Goal: Task Accomplishment & Management: Manage account settings

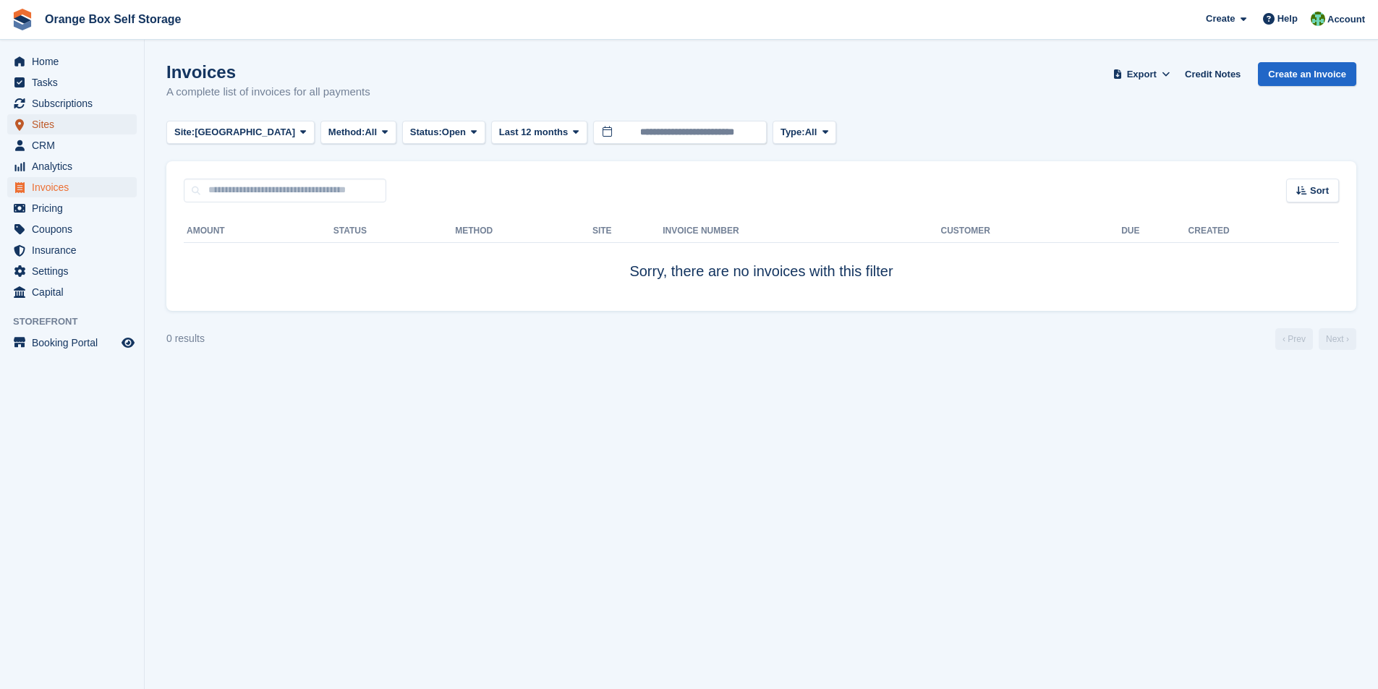
click at [50, 127] on span "Sites" at bounding box center [75, 124] width 87 height 20
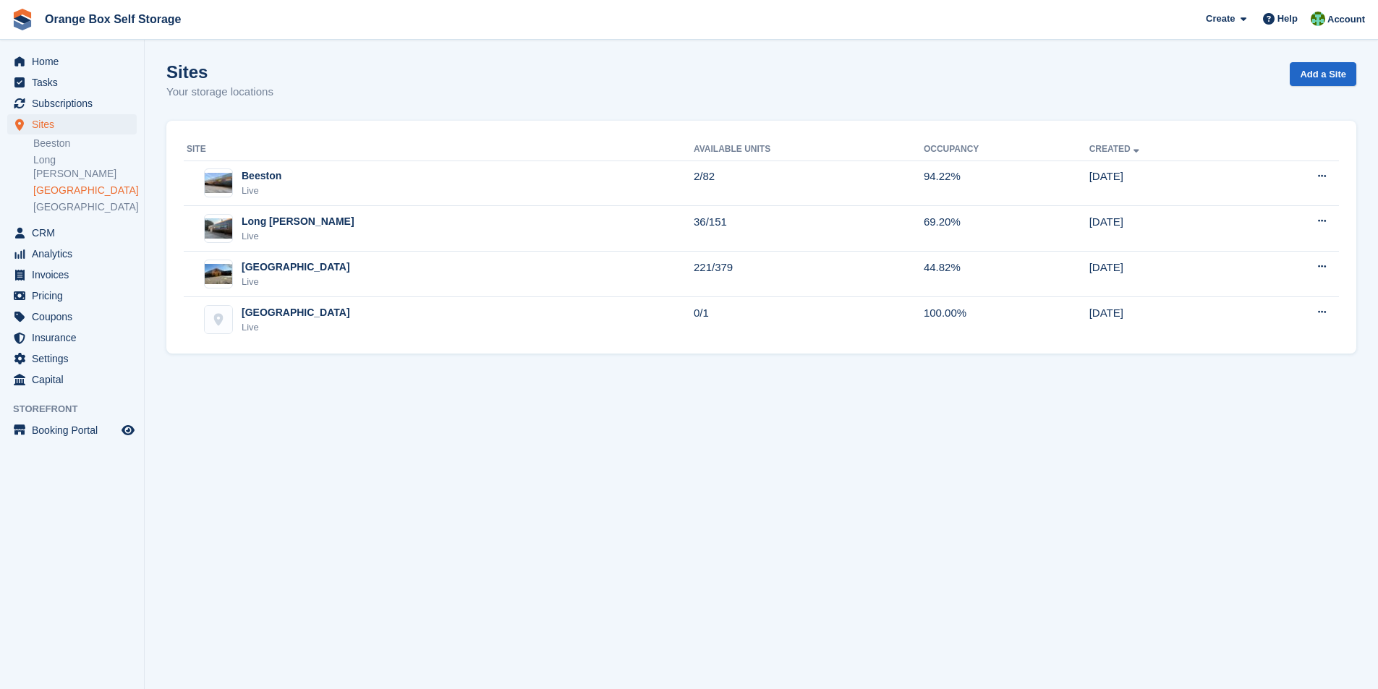
click at [59, 184] on link "[GEOGRAPHIC_DATA]" at bounding box center [84, 191] width 103 height 14
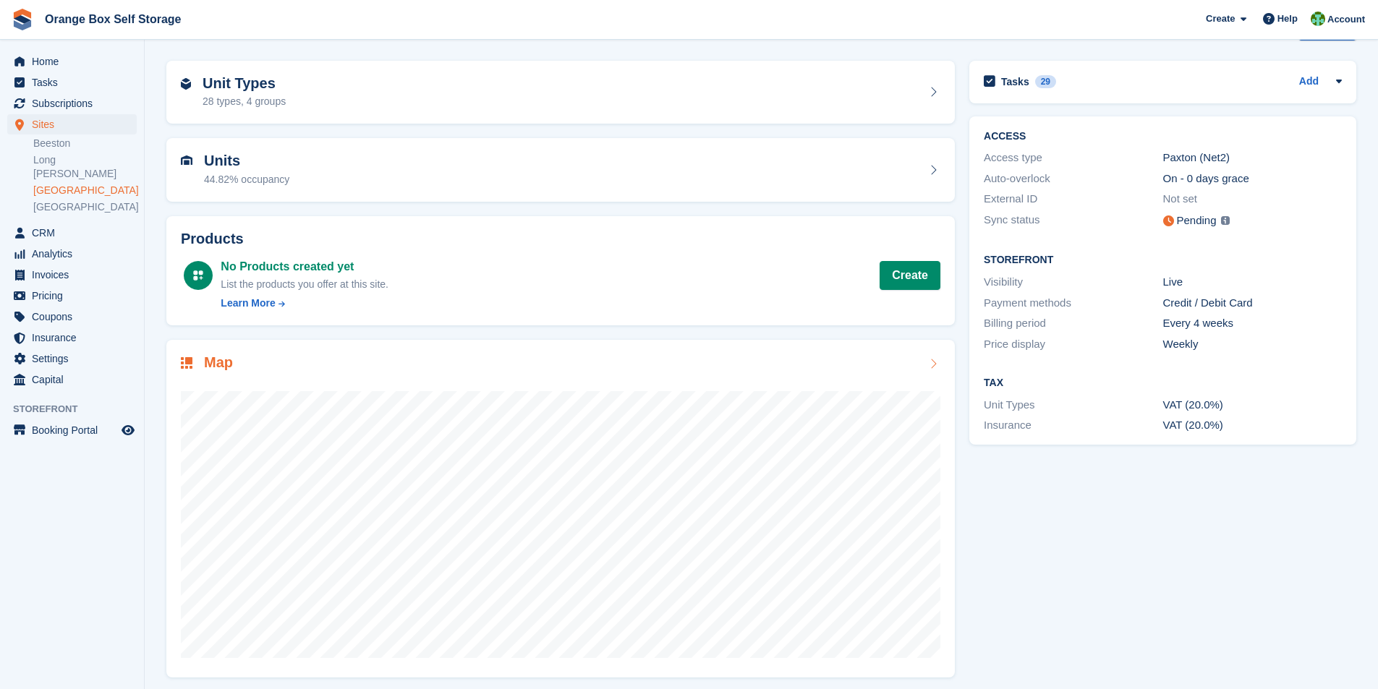
scroll to position [52, 0]
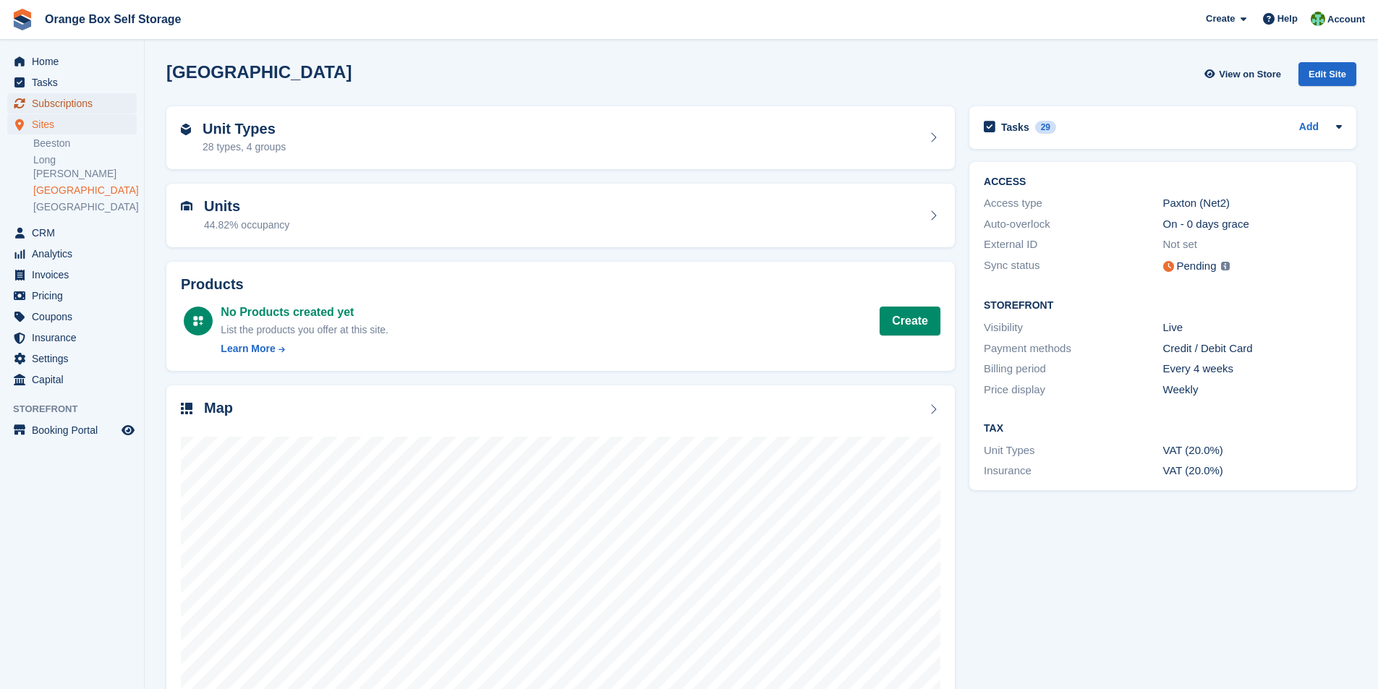
click at [61, 101] on span "Subscriptions" at bounding box center [75, 103] width 87 height 20
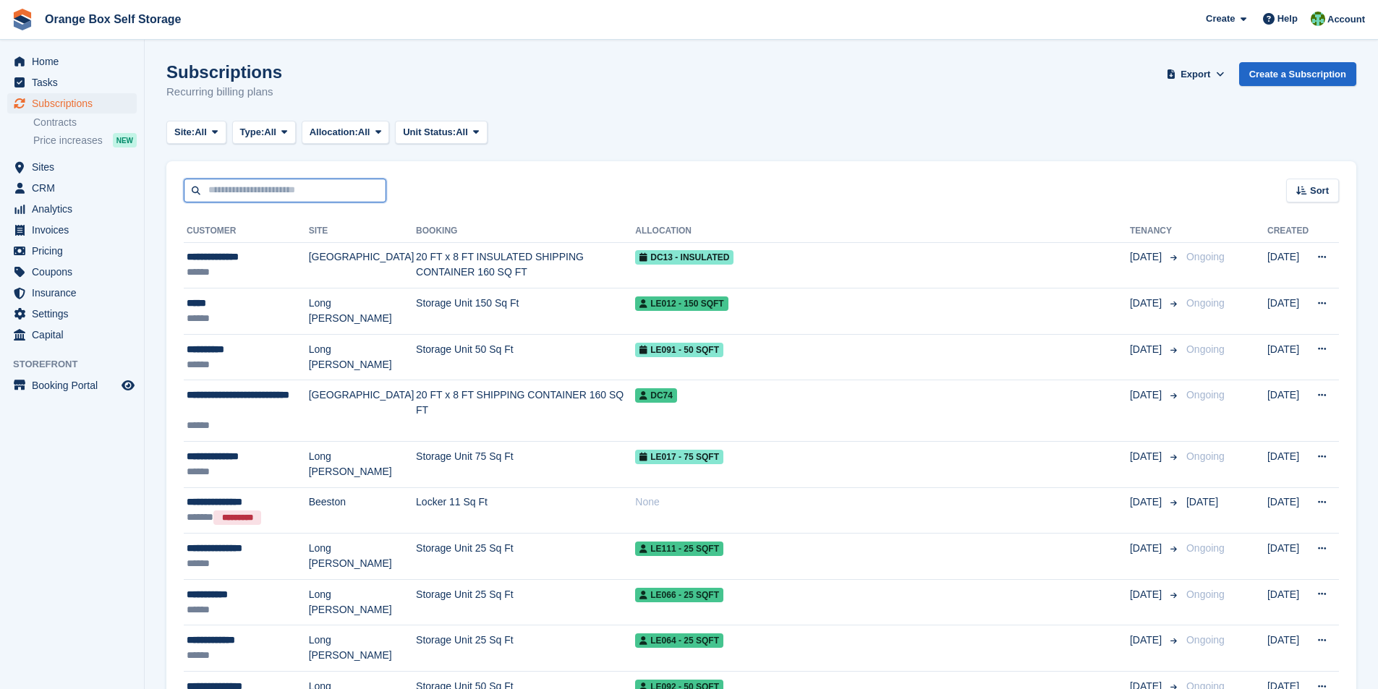
drag, startPoint x: 0, startPoint y: 0, endPoint x: 251, endPoint y: 195, distance: 318.1
click at [251, 195] on input "text" at bounding box center [285, 191] width 203 height 24
type input "****"
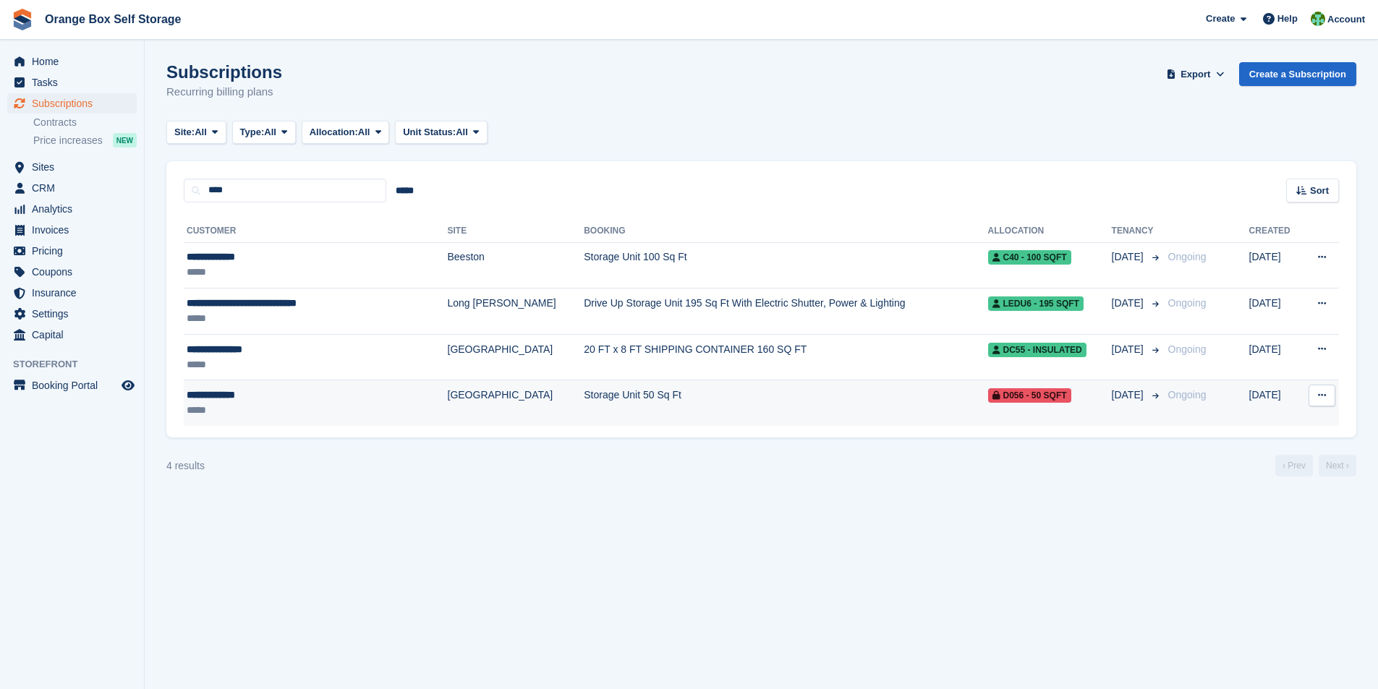
click at [584, 397] on td "Storage Unit 50 Sq Ft" at bounding box center [786, 404] width 404 height 46
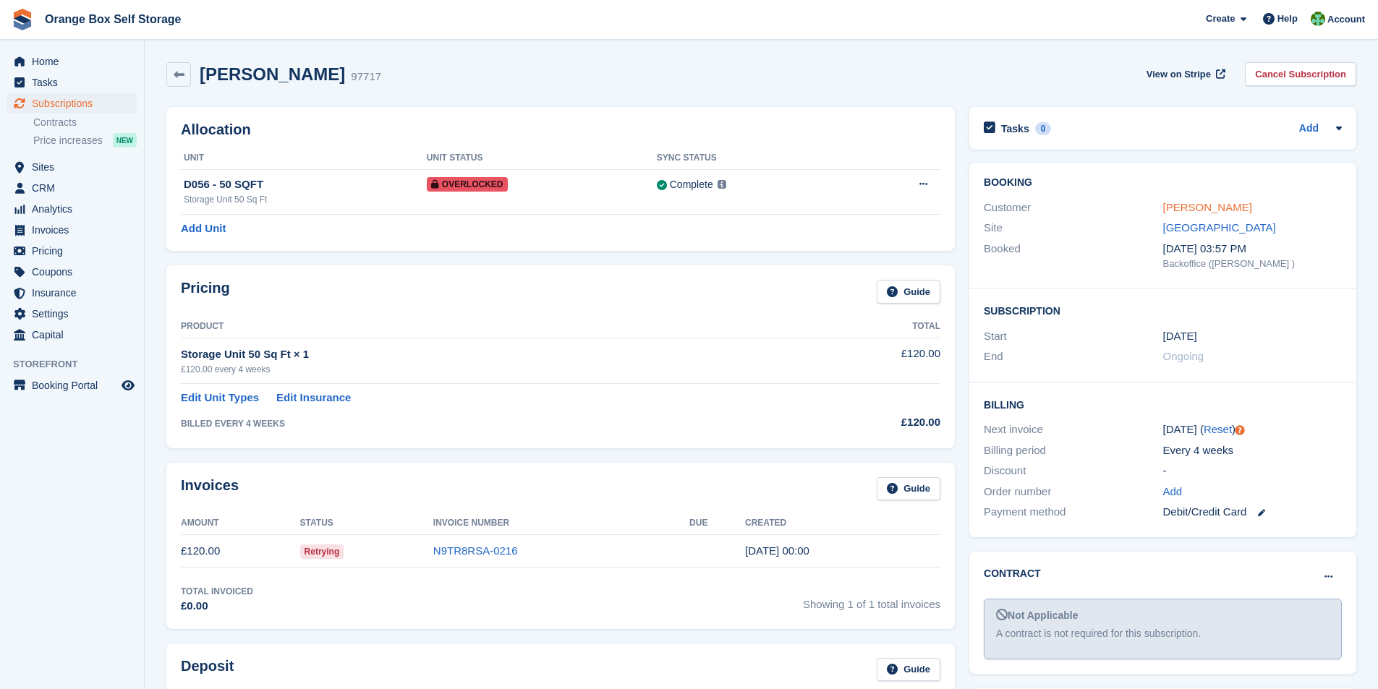
click at [1213, 210] on link "Paul Richards" at bounding box center [1207, 207] width 89 height 12
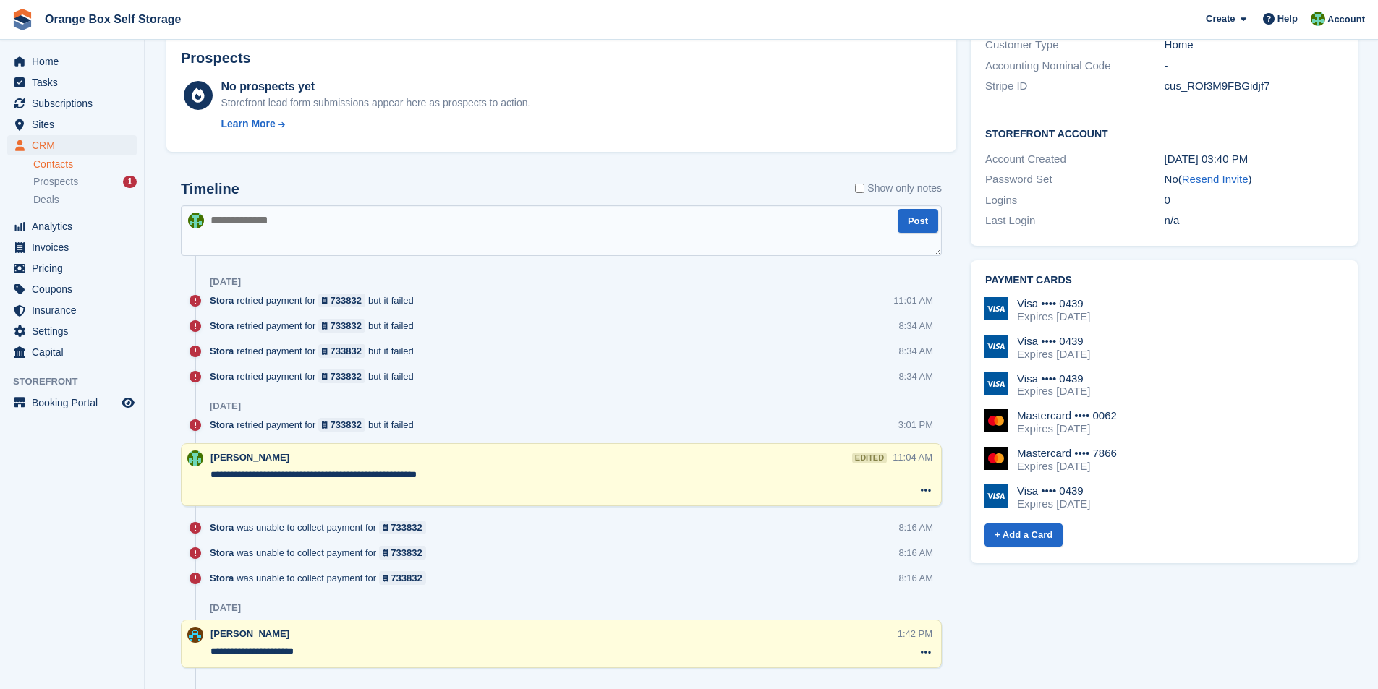
scroll to position [579, 0]
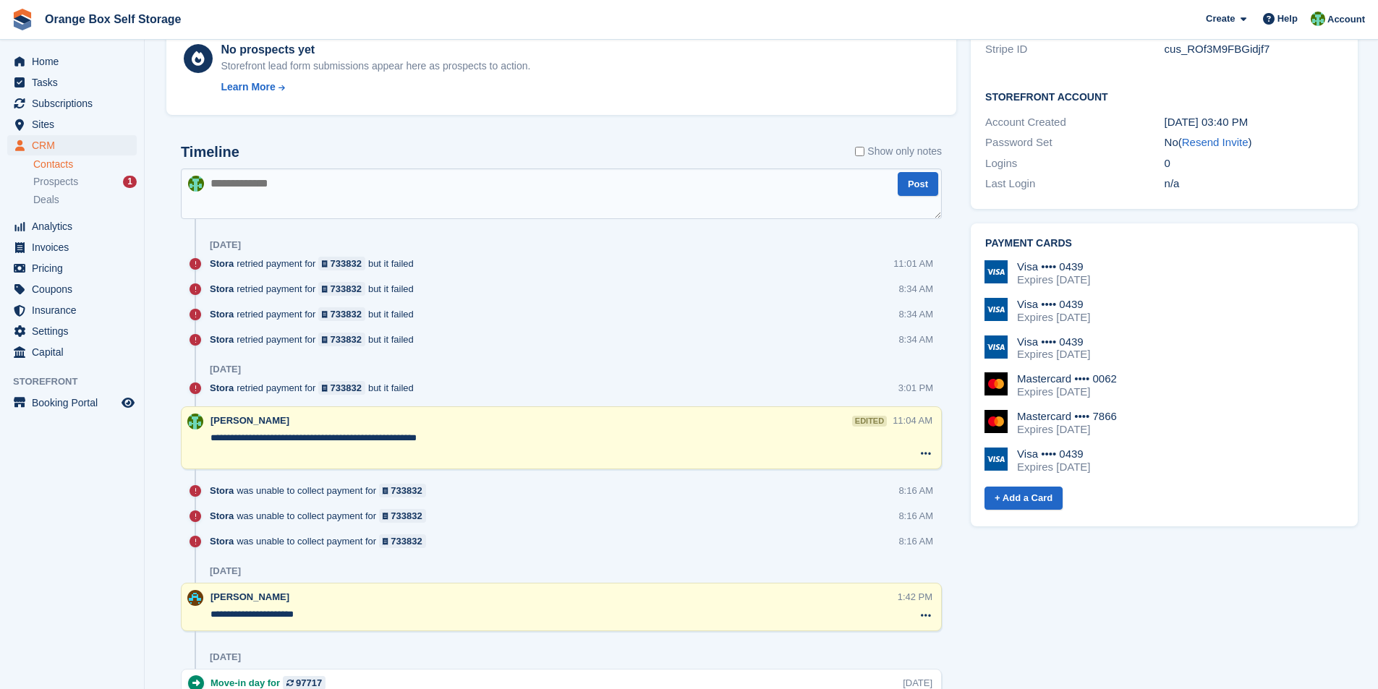
click at [273, 203] on textarea at bounding box center [561, 194] width 761 height 51
type textarea "**********"
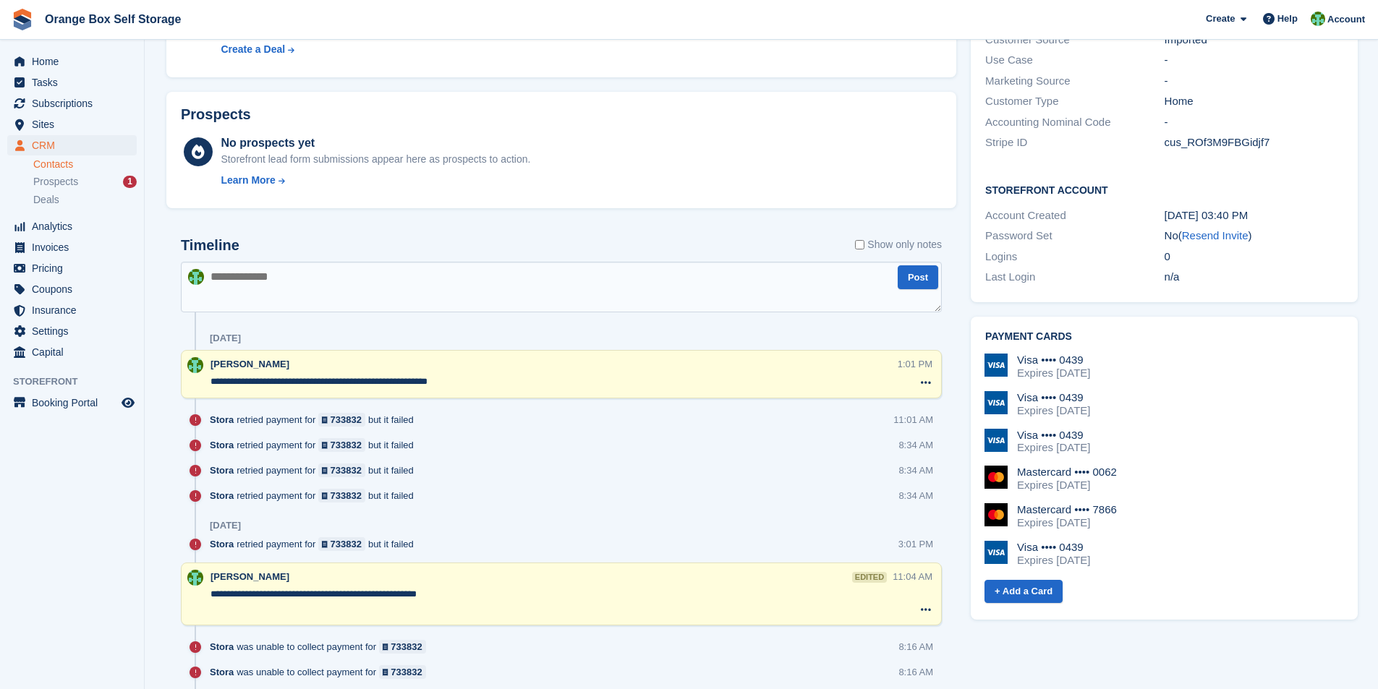
scroll to position [289, 0]
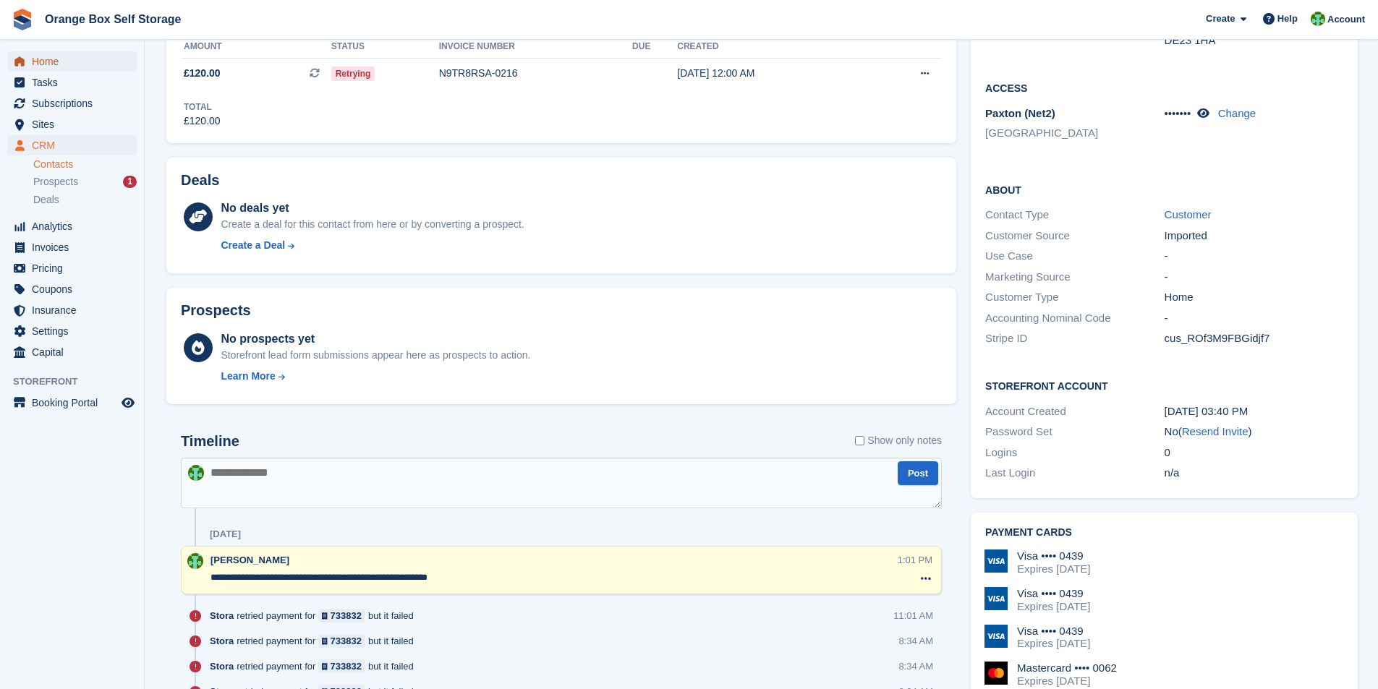
click at [41, 62] on span "Home" at bounding box center [75, 61] width 87 height 20
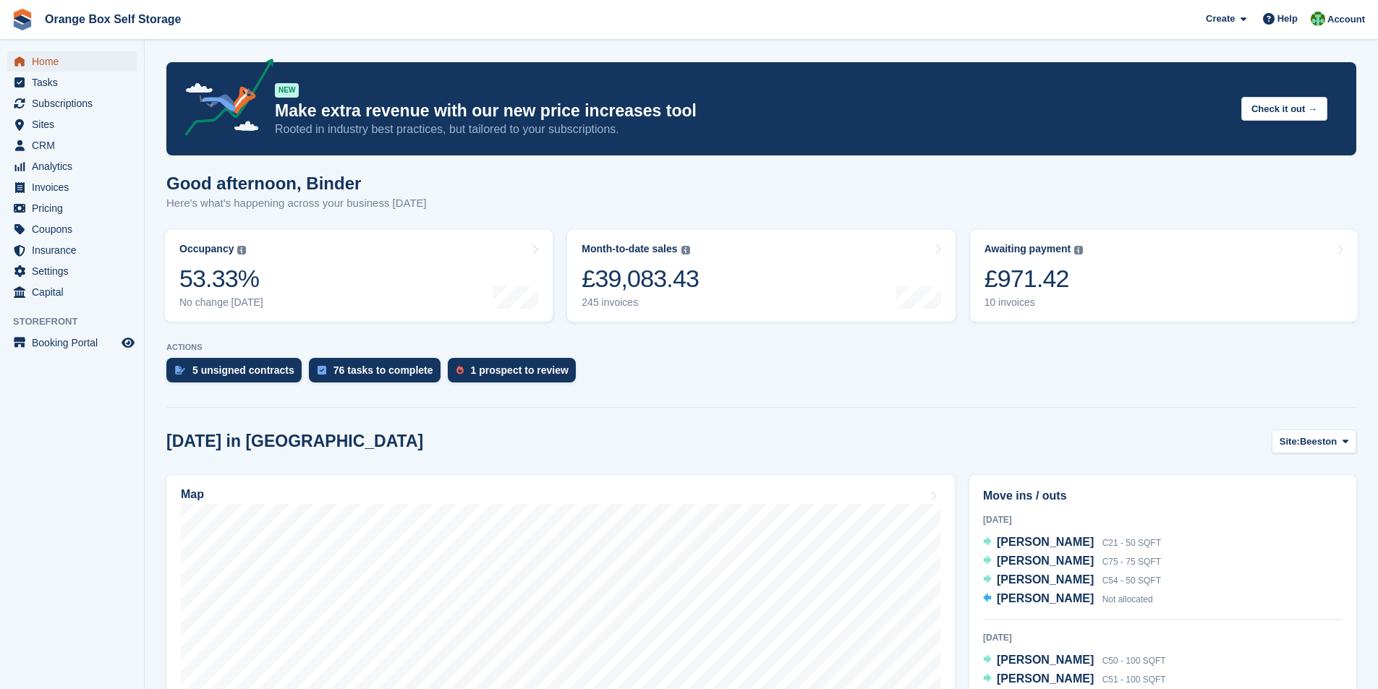
click at [35, 59] on span "Home" at bounding box center [75, 61] width 87 height 20
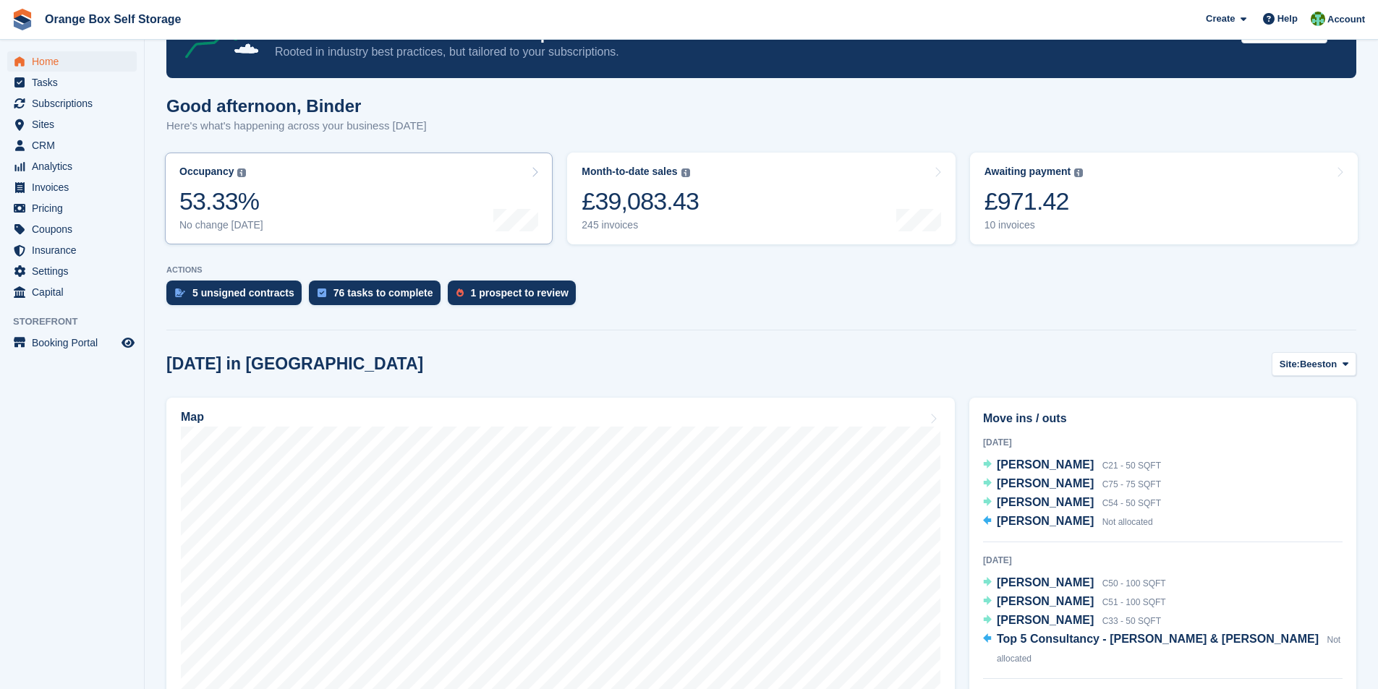
scroll to position [72, 0]
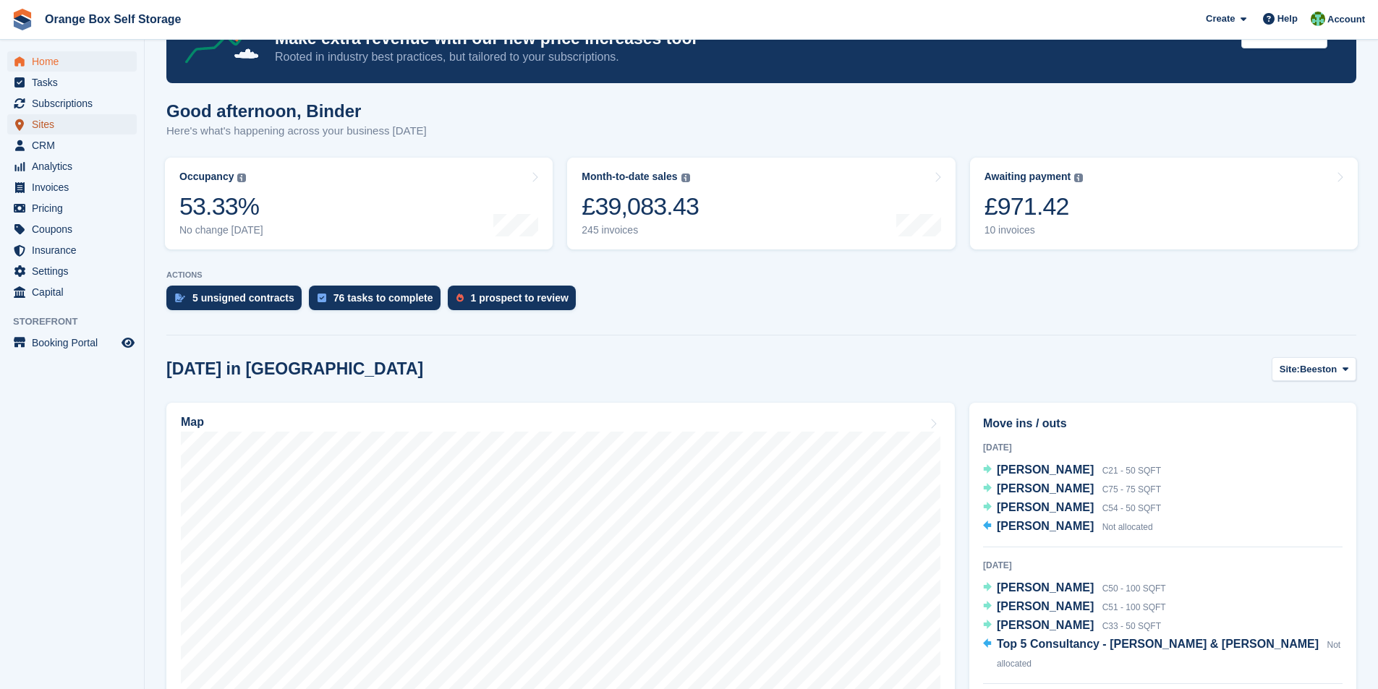
click at [44, 125] on span "Sites" at bounding box center [75, 124] width 87 height 20
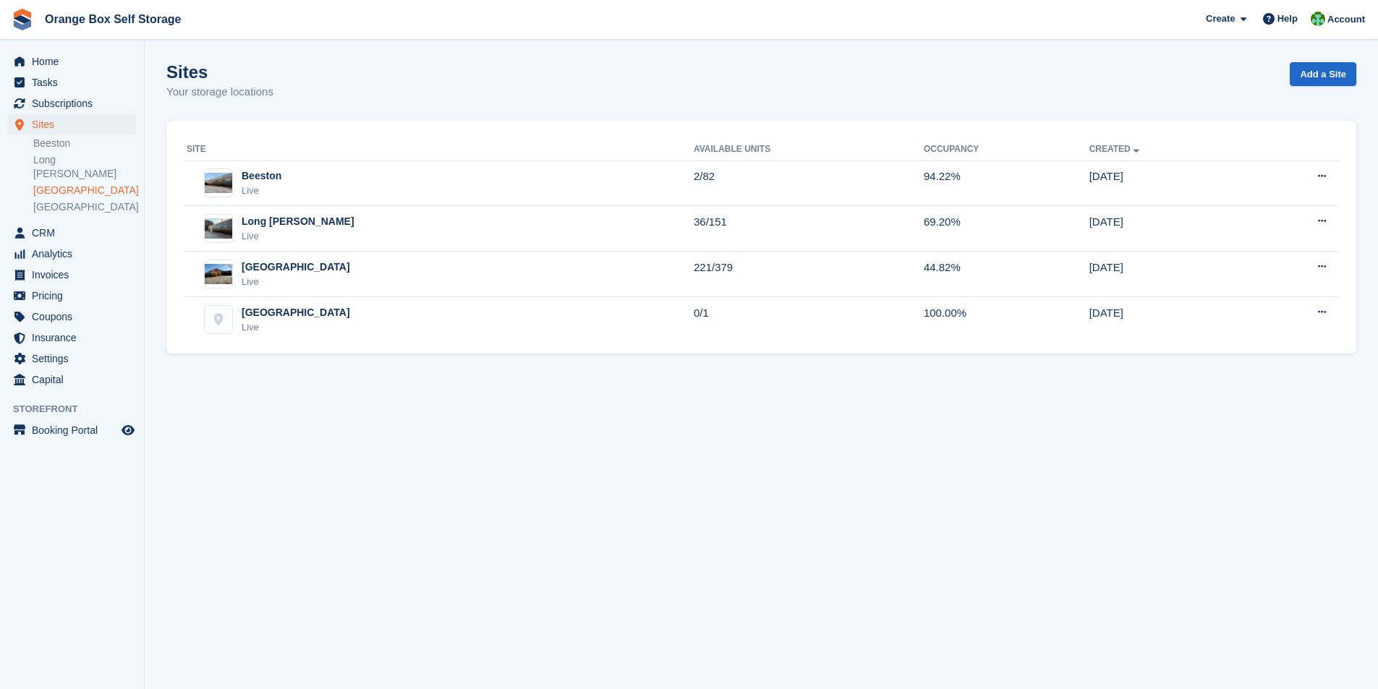
click at [57, 184] on link "[GEOGRAPHIC_DATA]" at bounding box center [84, 191] width 103 height 14
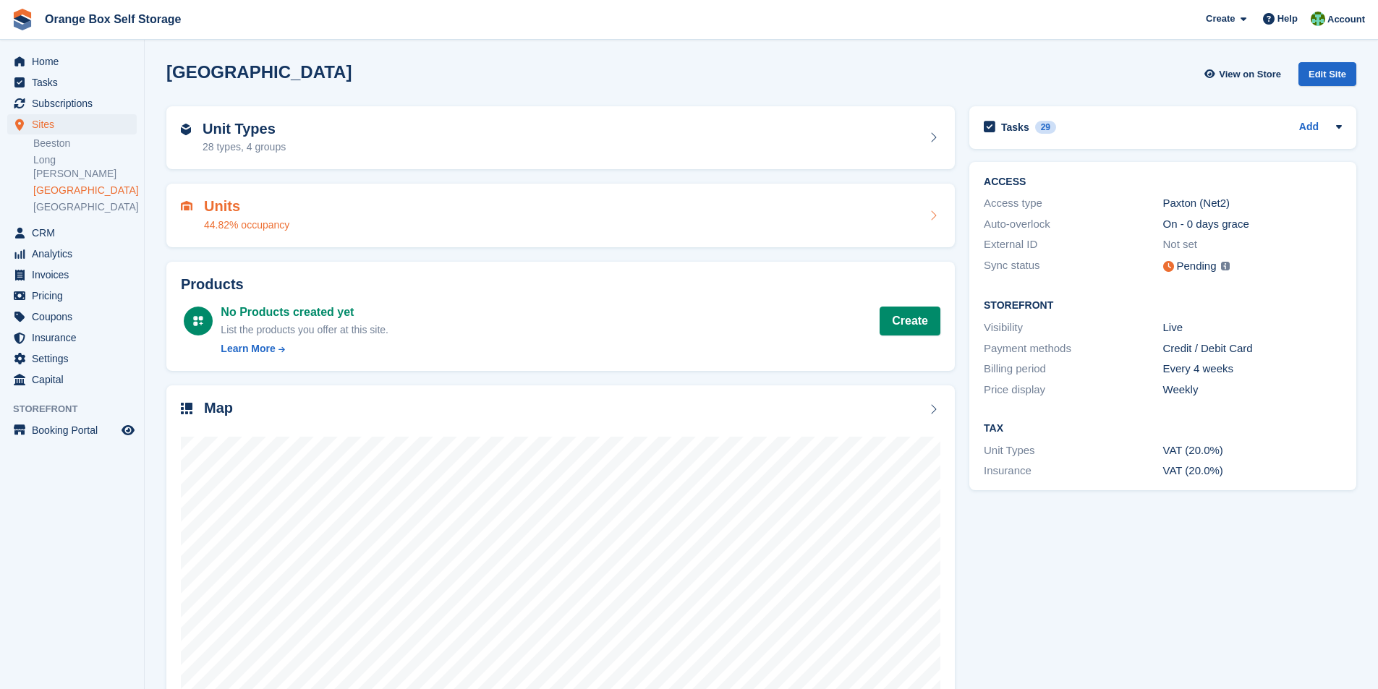
click at [224, 201] on h2 "Units" at bounding box center [246, 206] width 85 height 17
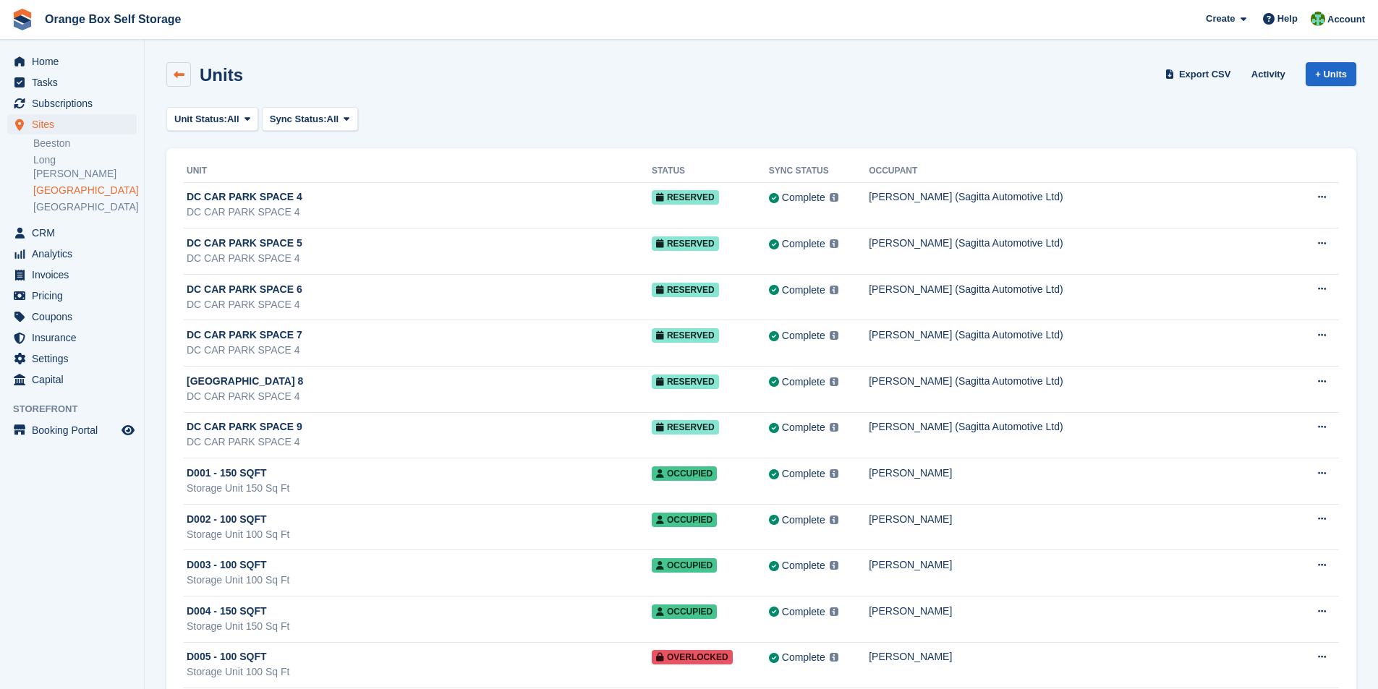
click at [177, 80] on icon at bounding box center [179, 74] width 11 height 11
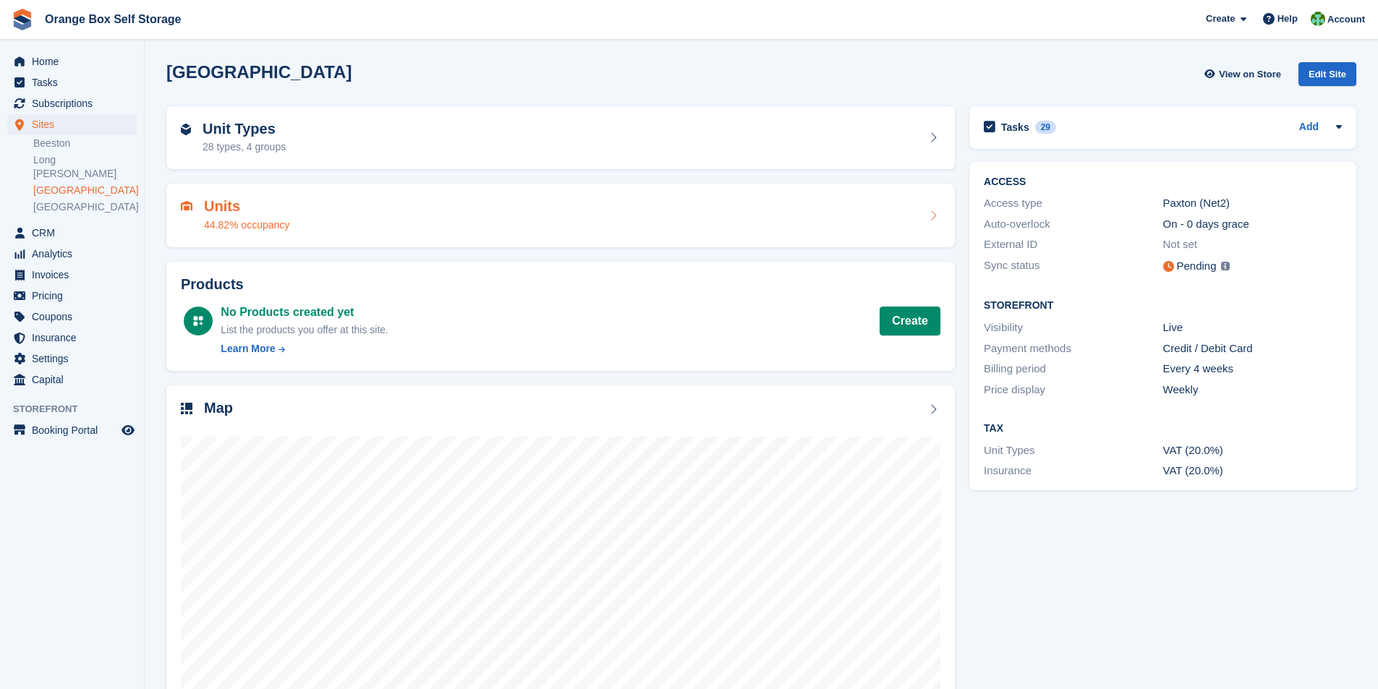
click at [255, 130] on h2 "Unit Types" at bounding box center [244, 129] width 83 height 17
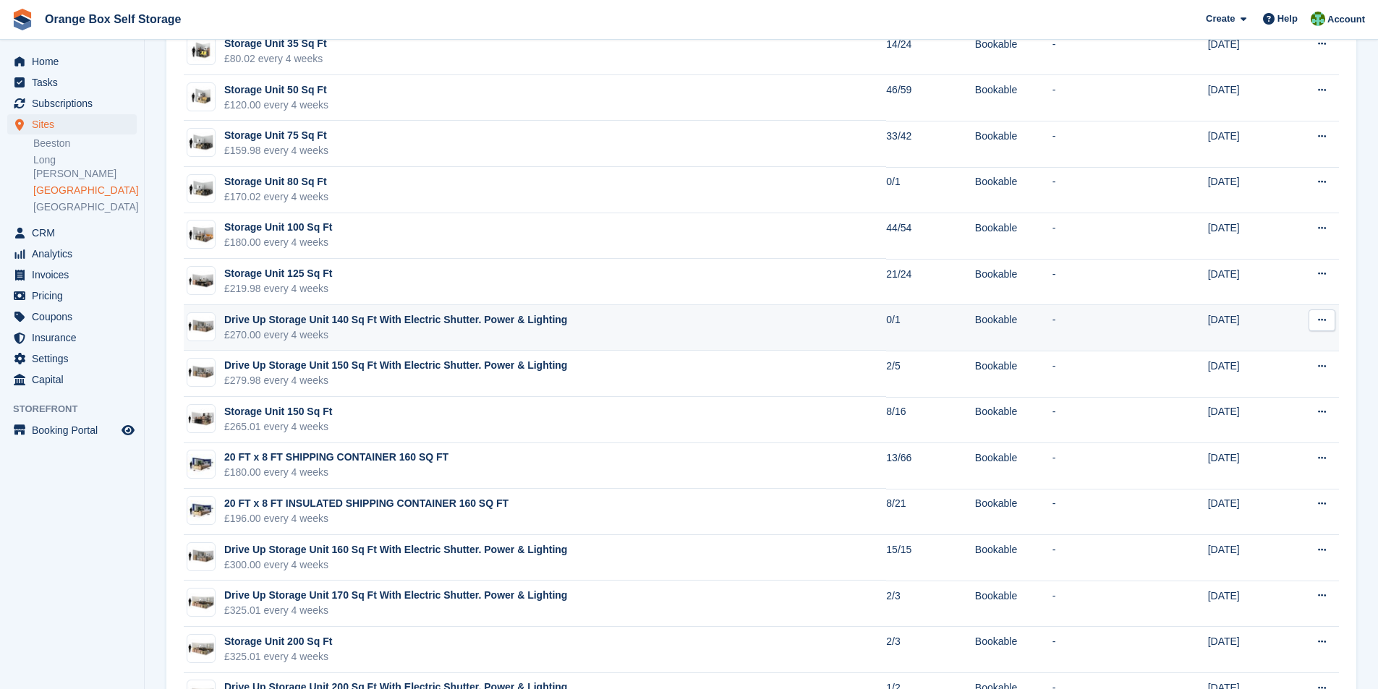
scroll to position [586, 0]
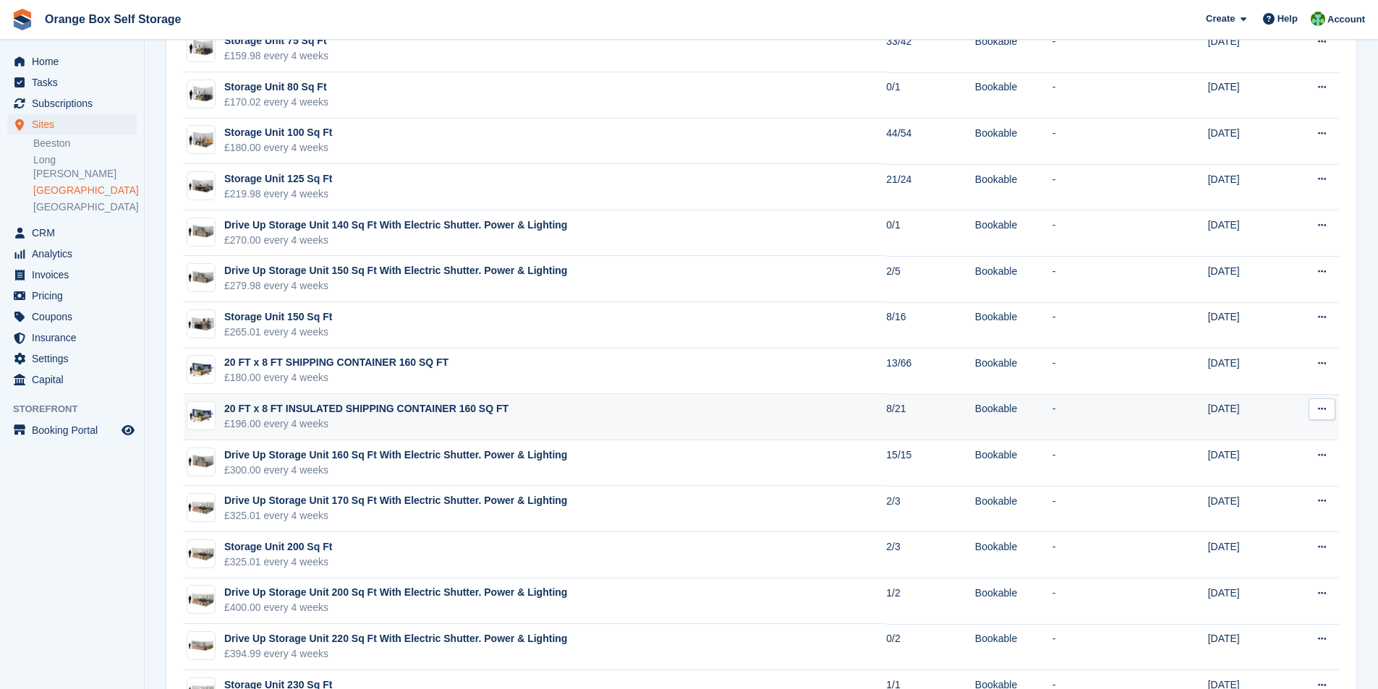
click at [440, 412] on div "20 FT x 8 FT INSULATED SHIPPING CONTAINER 160 SQ FT" at bounding box center [366, 408] width 284 height 15
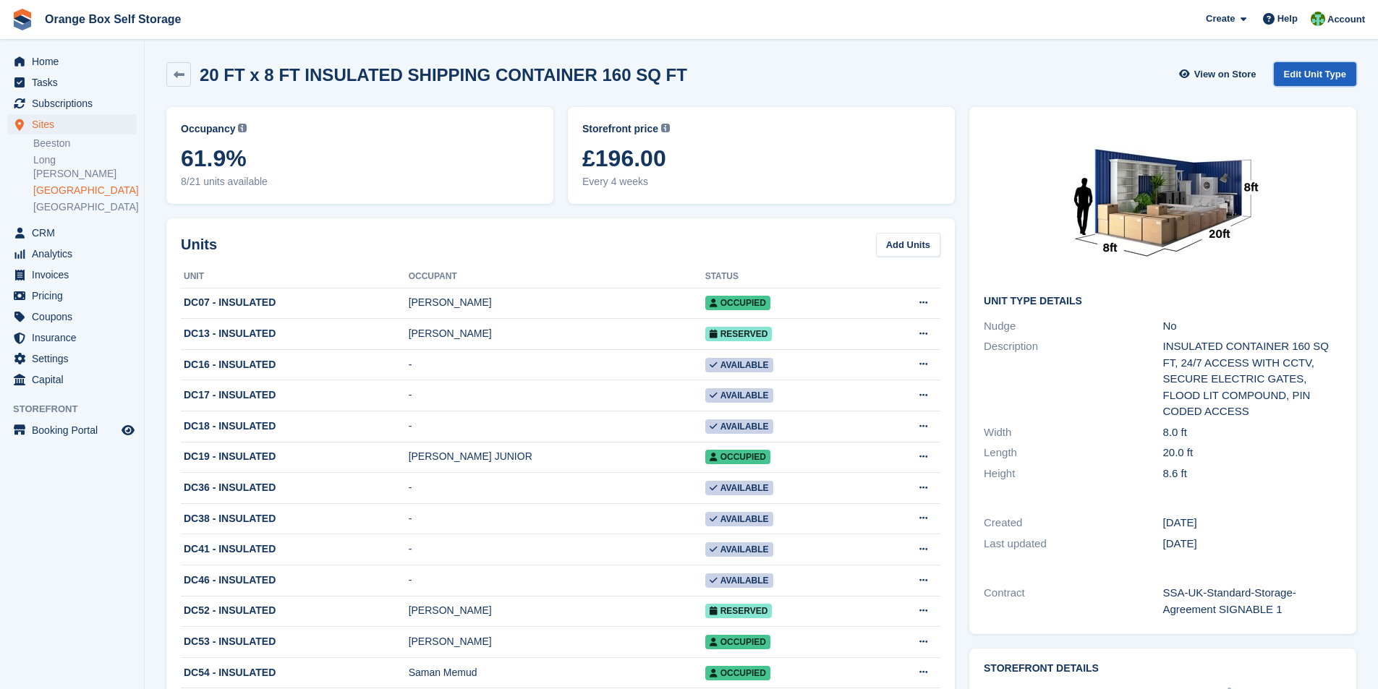
click at [1313, 72] on link "Edit Unit Type" at bounding box center [1315, 74] width 82 height 24
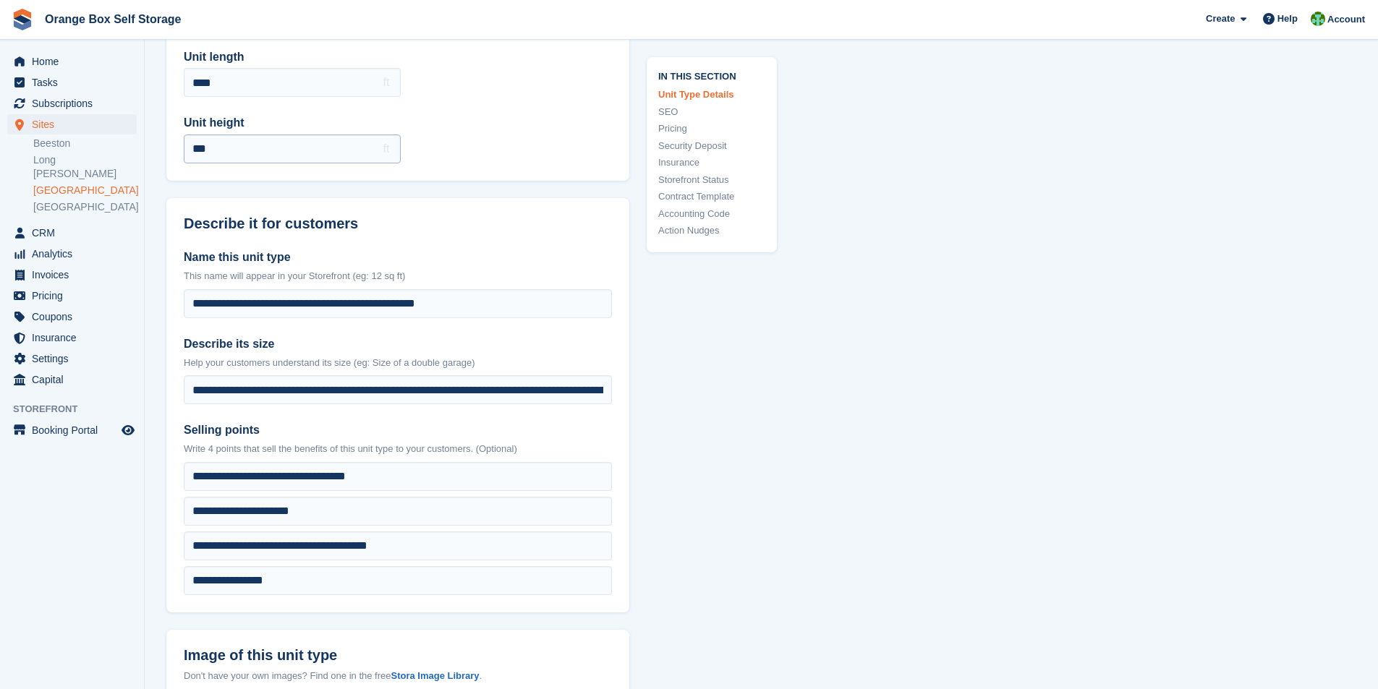
scroll to position [217, 0]
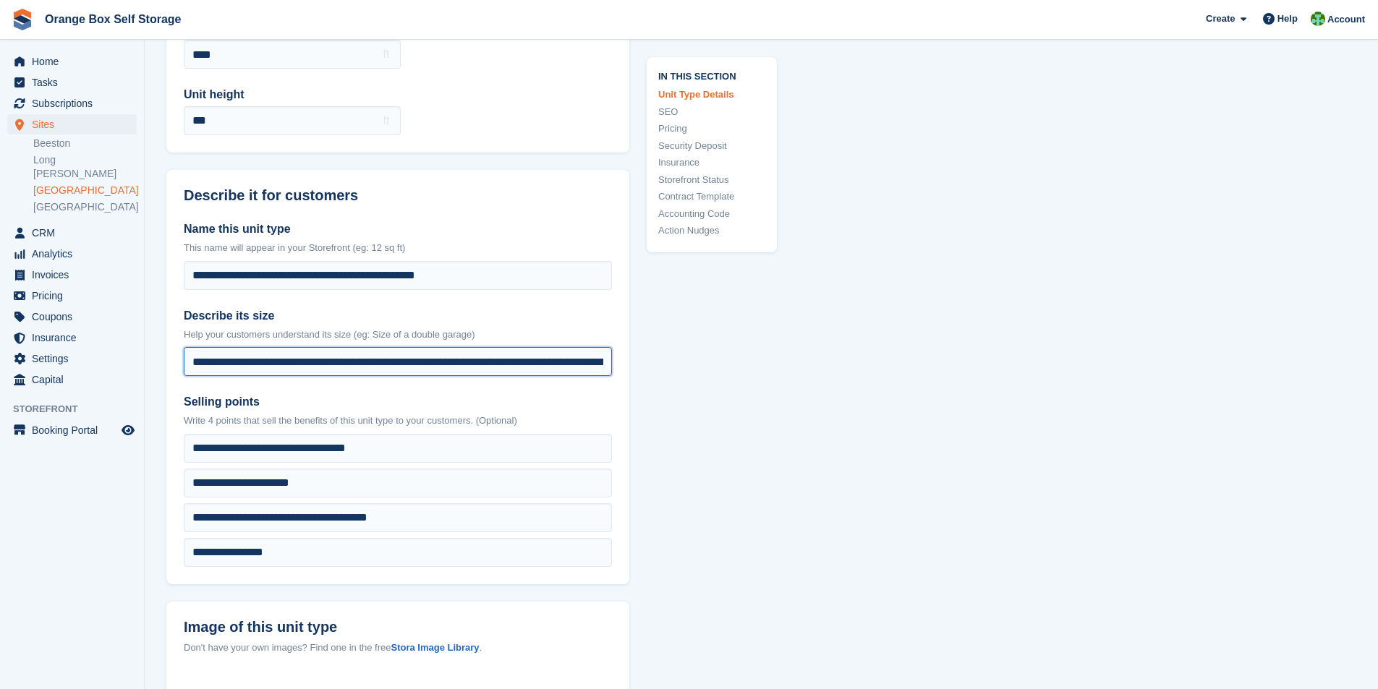
click at [315, 363] on input "**********" at bounding box center [398, 361] width 428 height 29
drag, startPoint x: 608, startPoint y: 359, endPoint x: 164, endPoint y: 357, distance: 444.2
type input "**********"
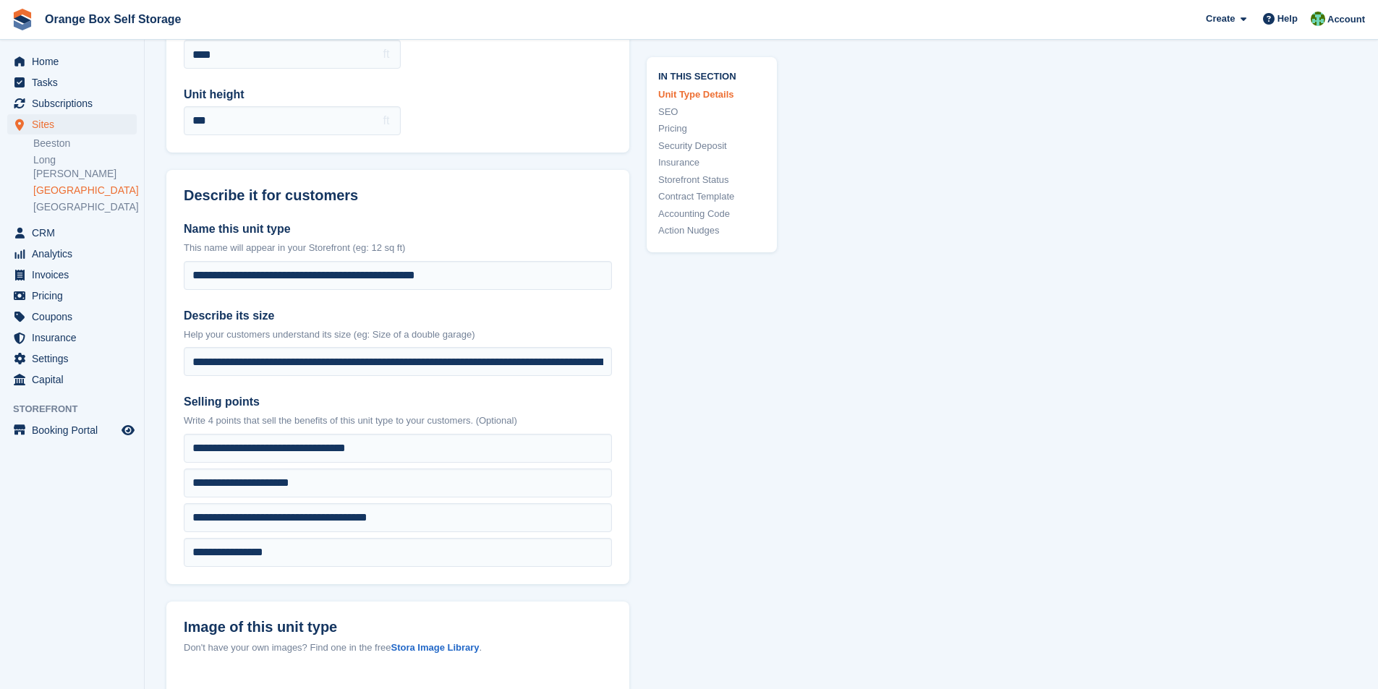
click at [496, 212] on div "**********" at bounding box center [397, 393] width 463 height 381
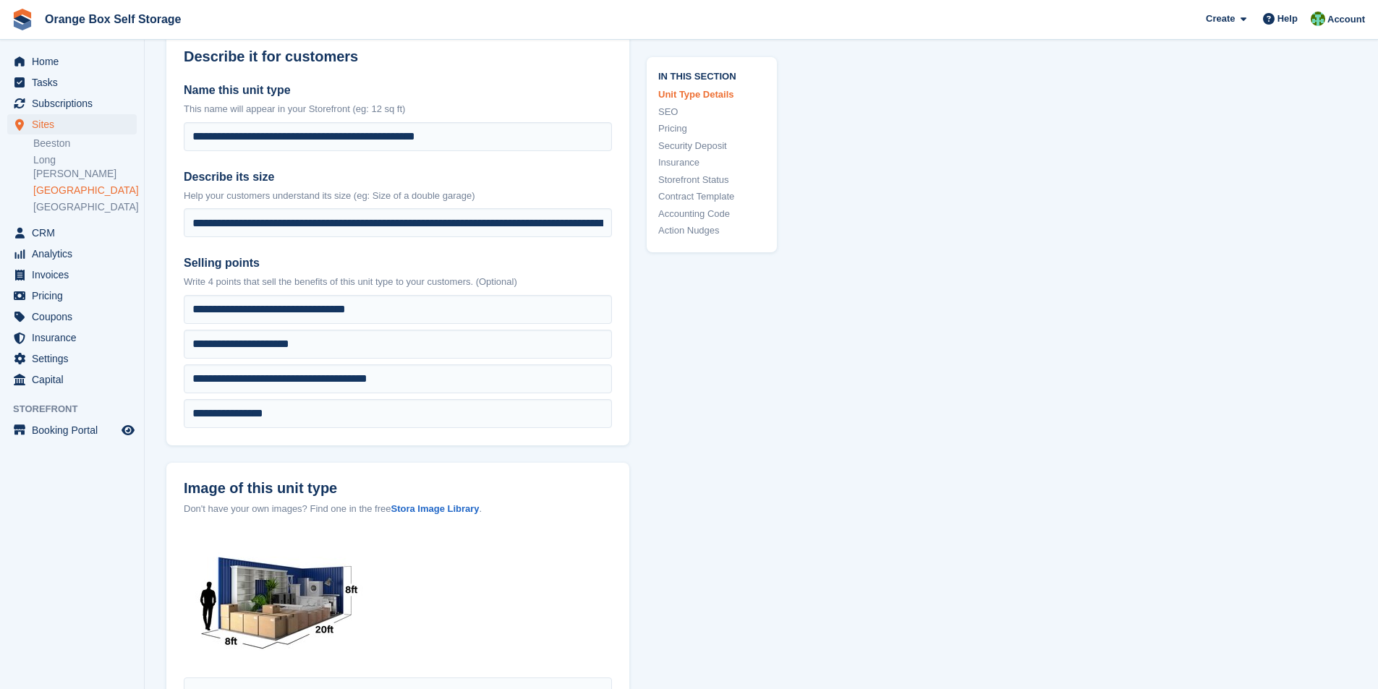
scroll to position [362, 0]
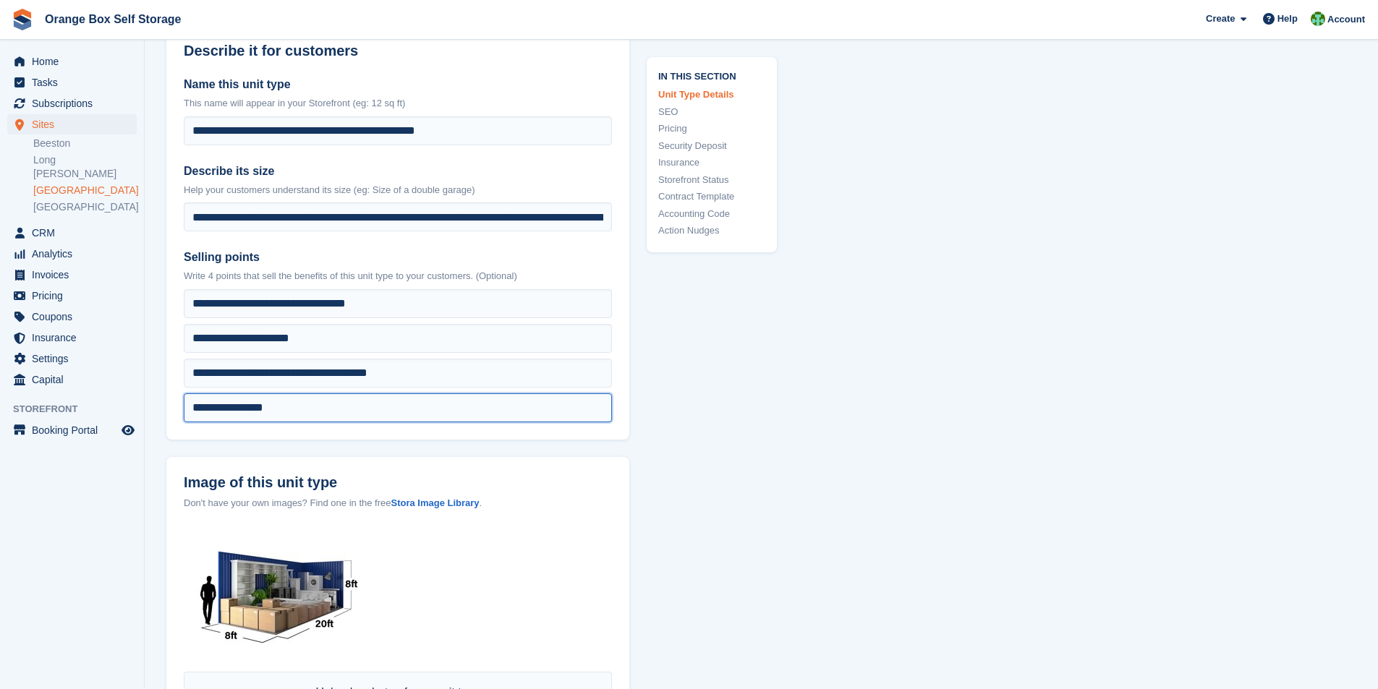
click at [306, 318] on input "**********" at bounding box center [398, 303] width 428 height 29
click at [293, 318] on input "**********" at bounding box center [398, 303] width 428 height 29
click at [254, 318] on input "**********" at bounding box center [398, 303] width 428 height 29
click at [402, 318] on input "**********" at bounding box center [398, 303] width 428 height 29
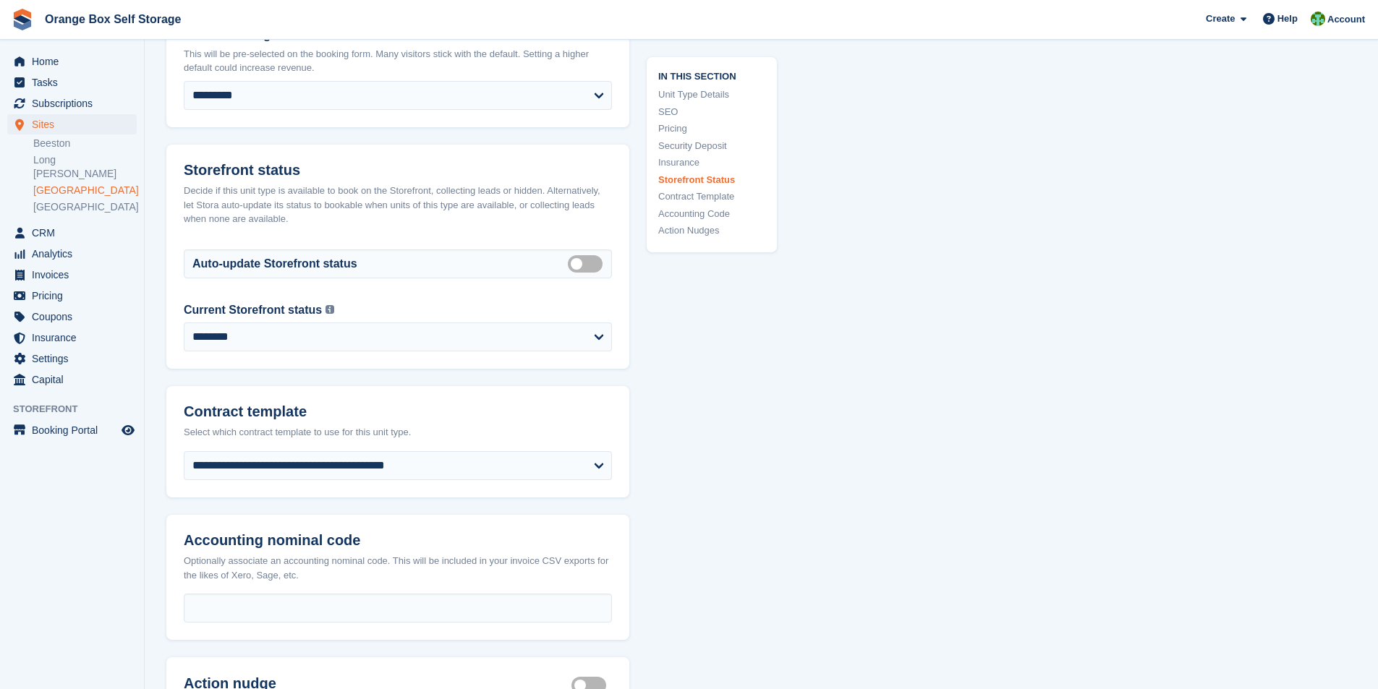
scroll to position [2732, 0]
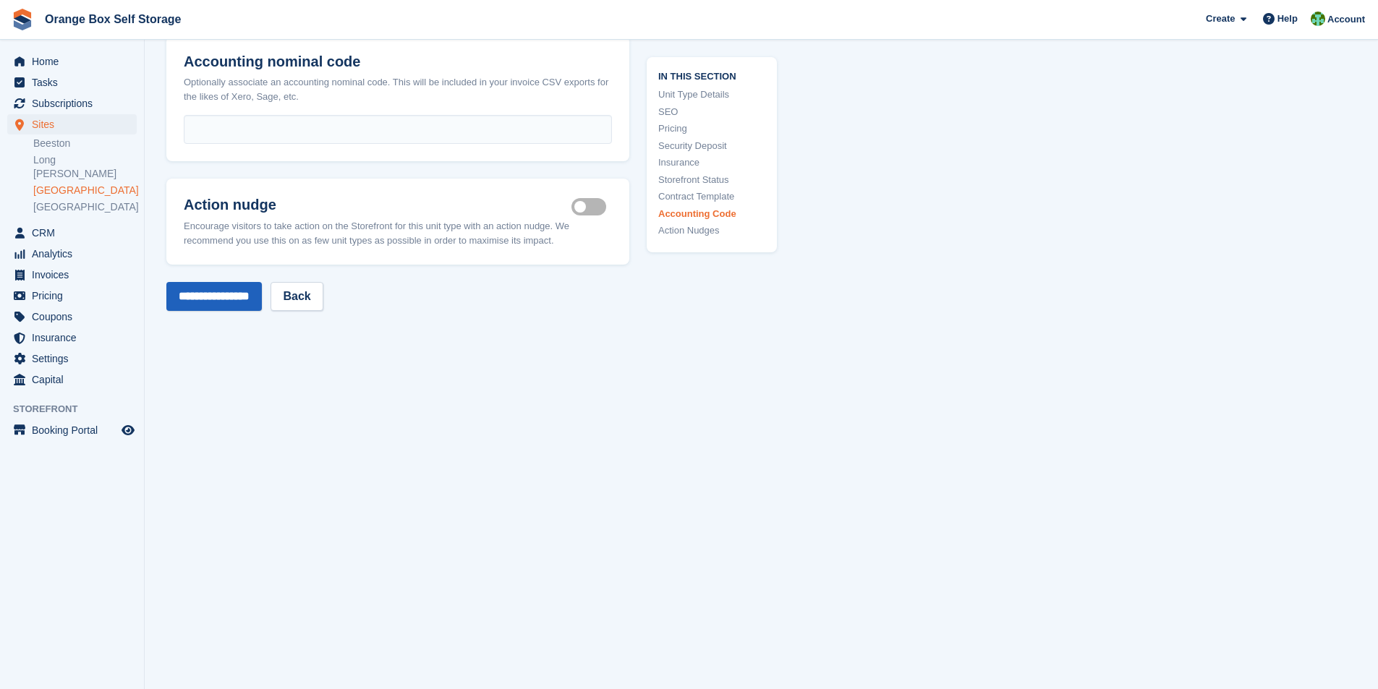
type input "**********"
click at [244, 300] on input "**********" at bounding box center [213, 296] width 95 height 29
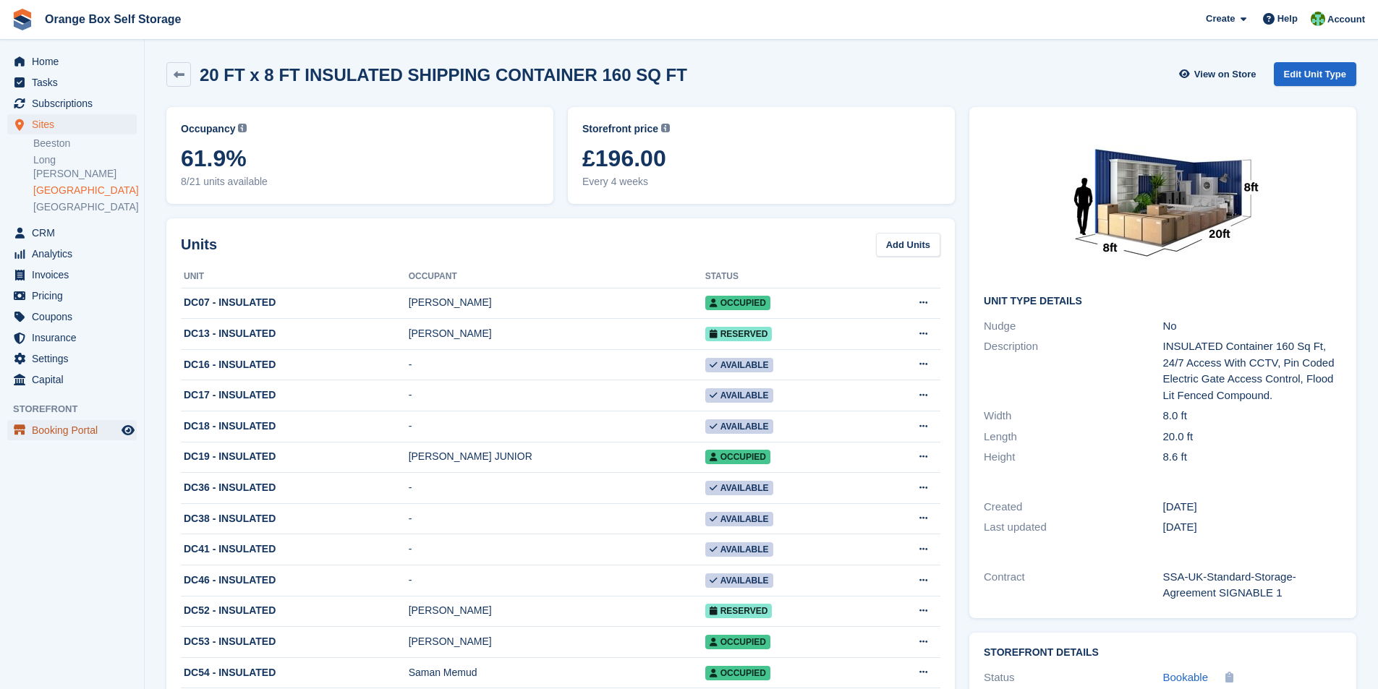
click at [46, 420] on span "Booking Portal" at bounding box center [75, 430] width 87 height 20
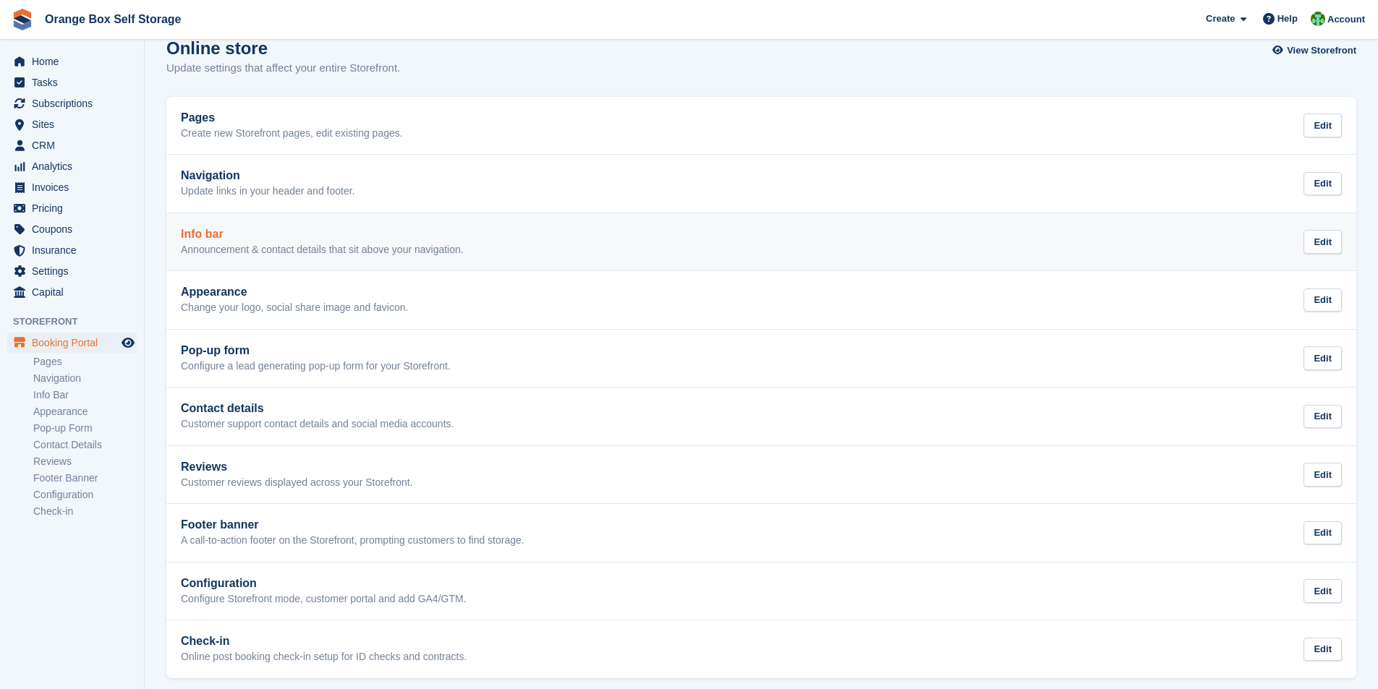
scroll to position [35, 0]
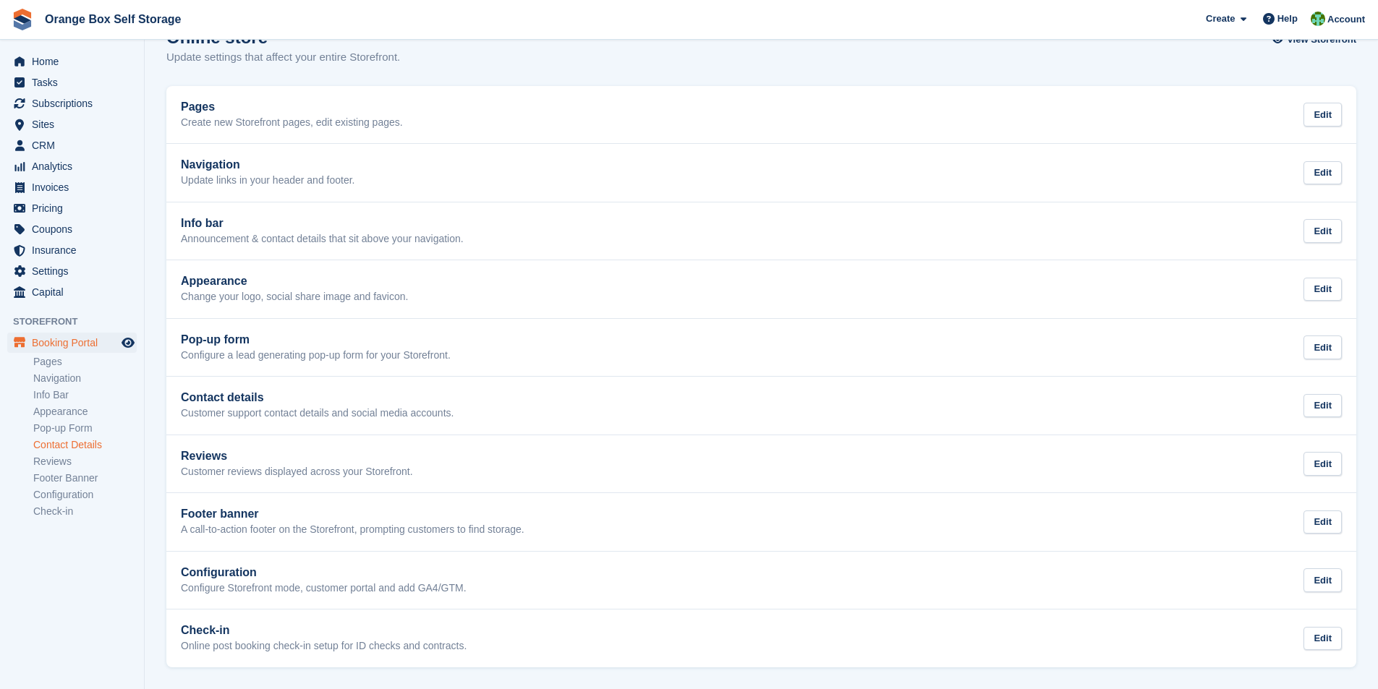
click at [56, 445] on link "Contact Details" at bounding box center [84, 445] width 103 height 14
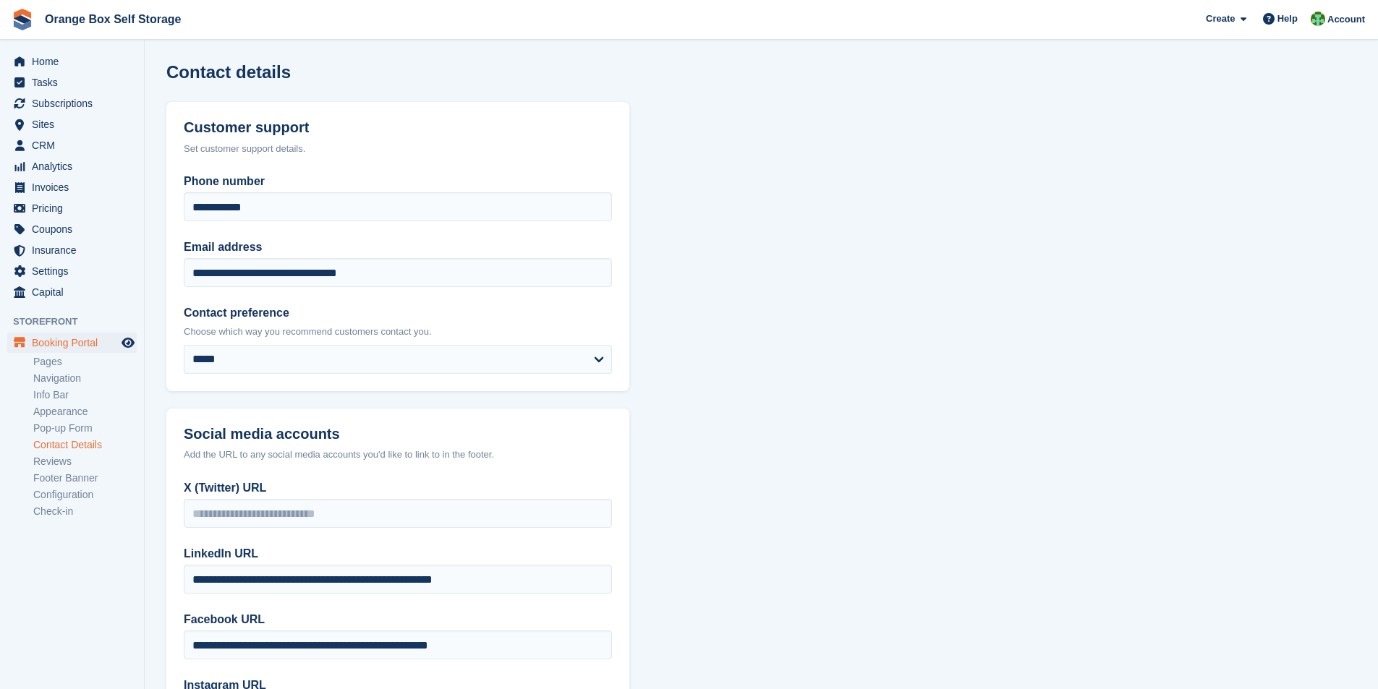
click at [87, 449] on link "Contact Details" at bounding box center [84, 445] width 103 height 14
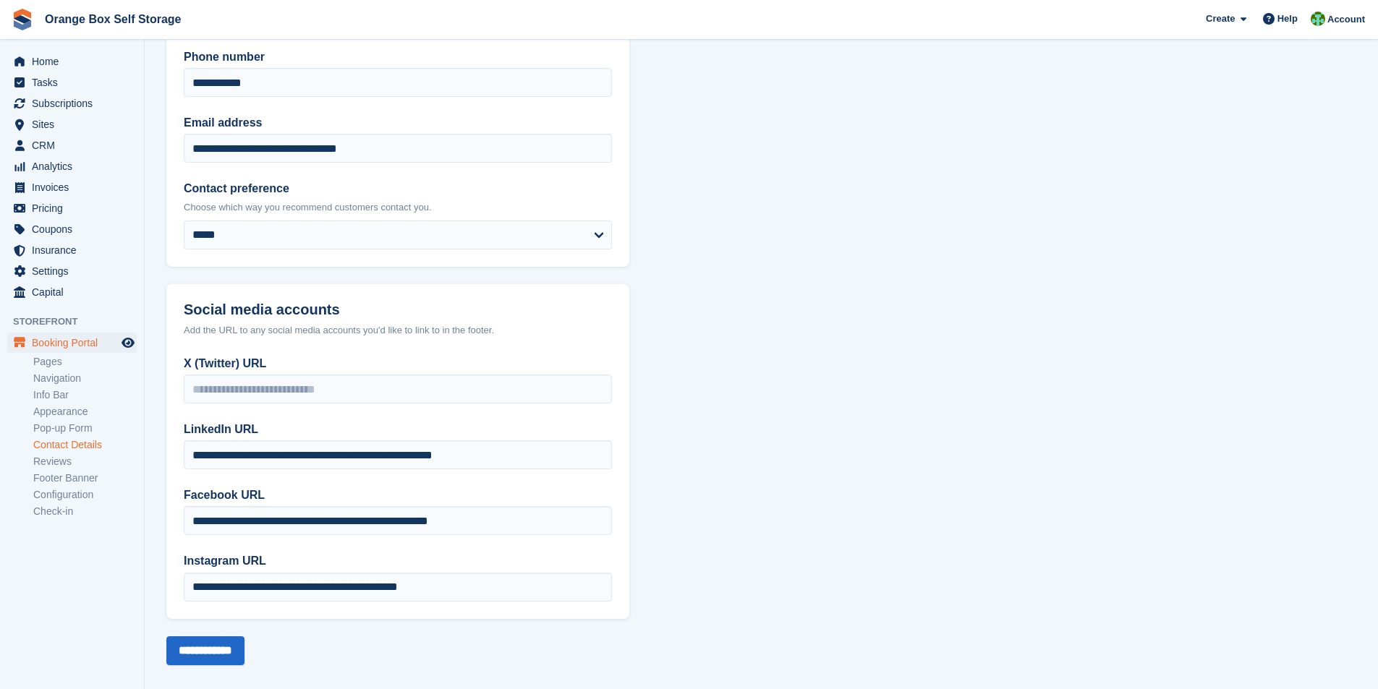
scroll to position [140, 0]
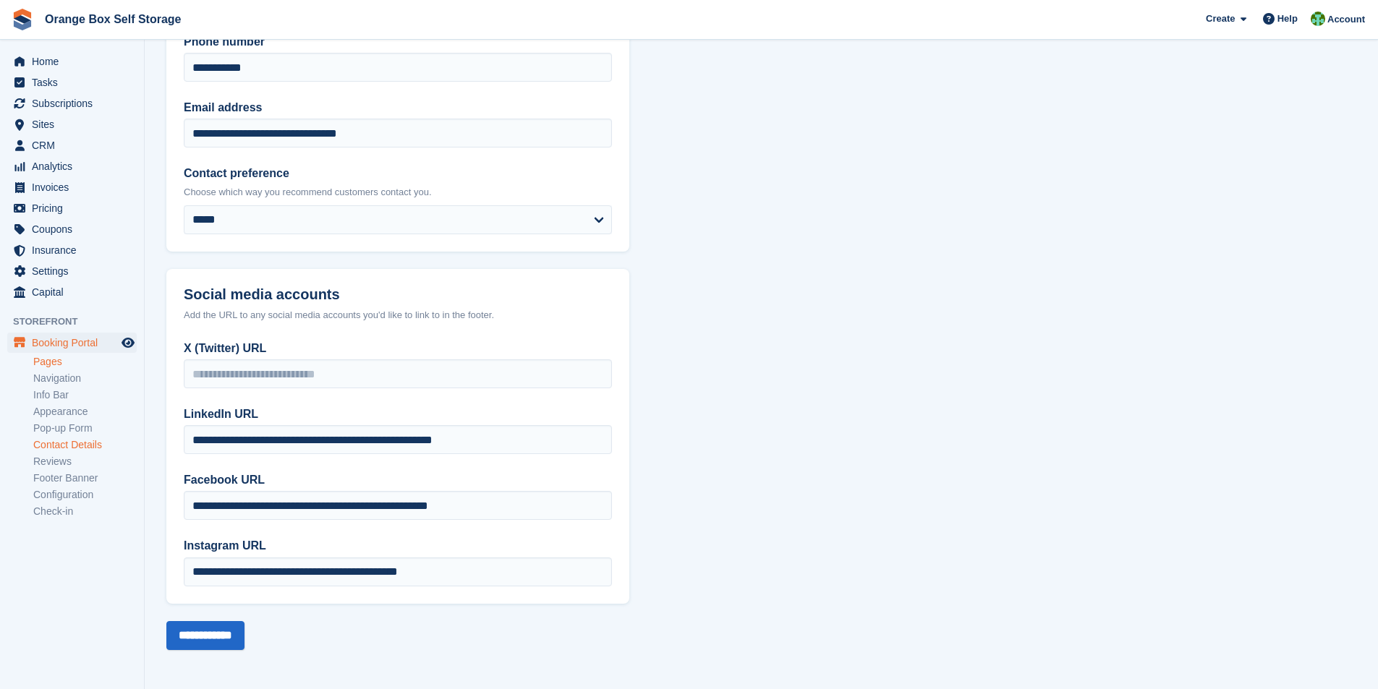
click at [57, 362] on link "Pages" at bounding box center [84, 362] width 103 height 14
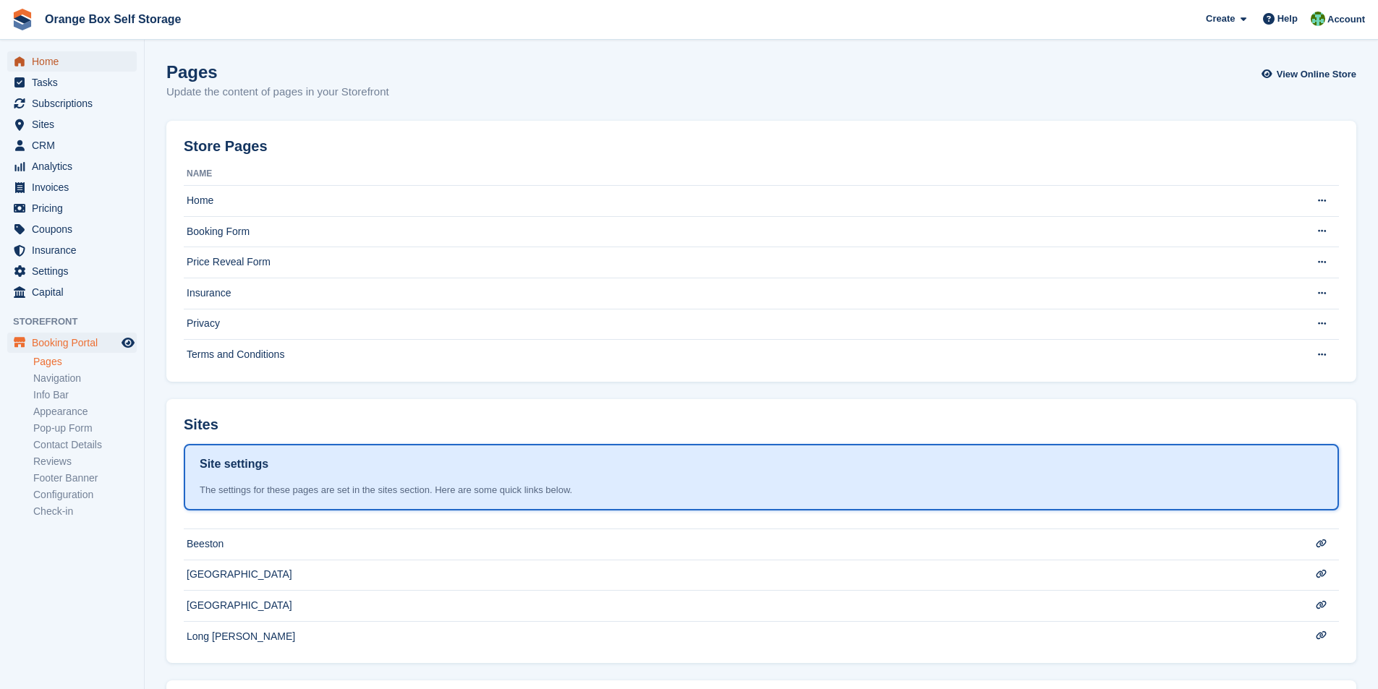
click at [42, 64] on span "Home" at bounding box center [75, 61] width 87 height 20
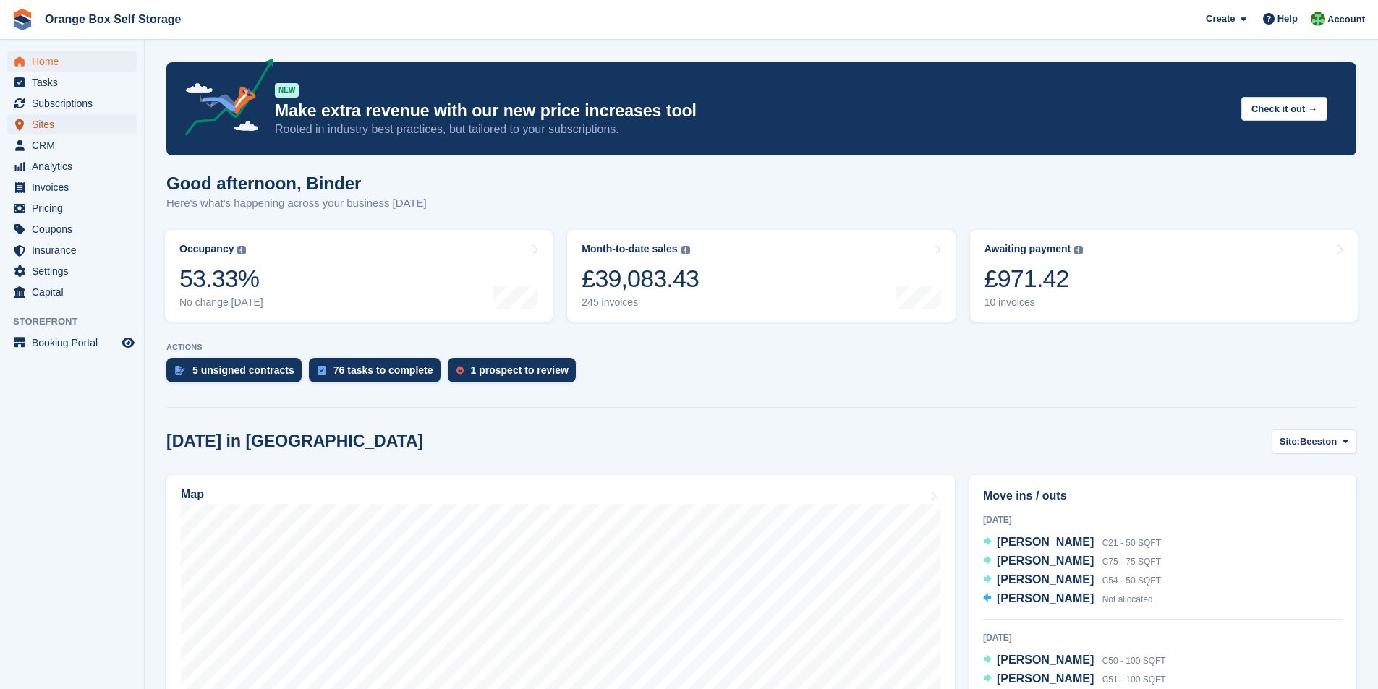
click at [50, 123] on span "Sites" at bounding box center [75, 124] width 87 height 20
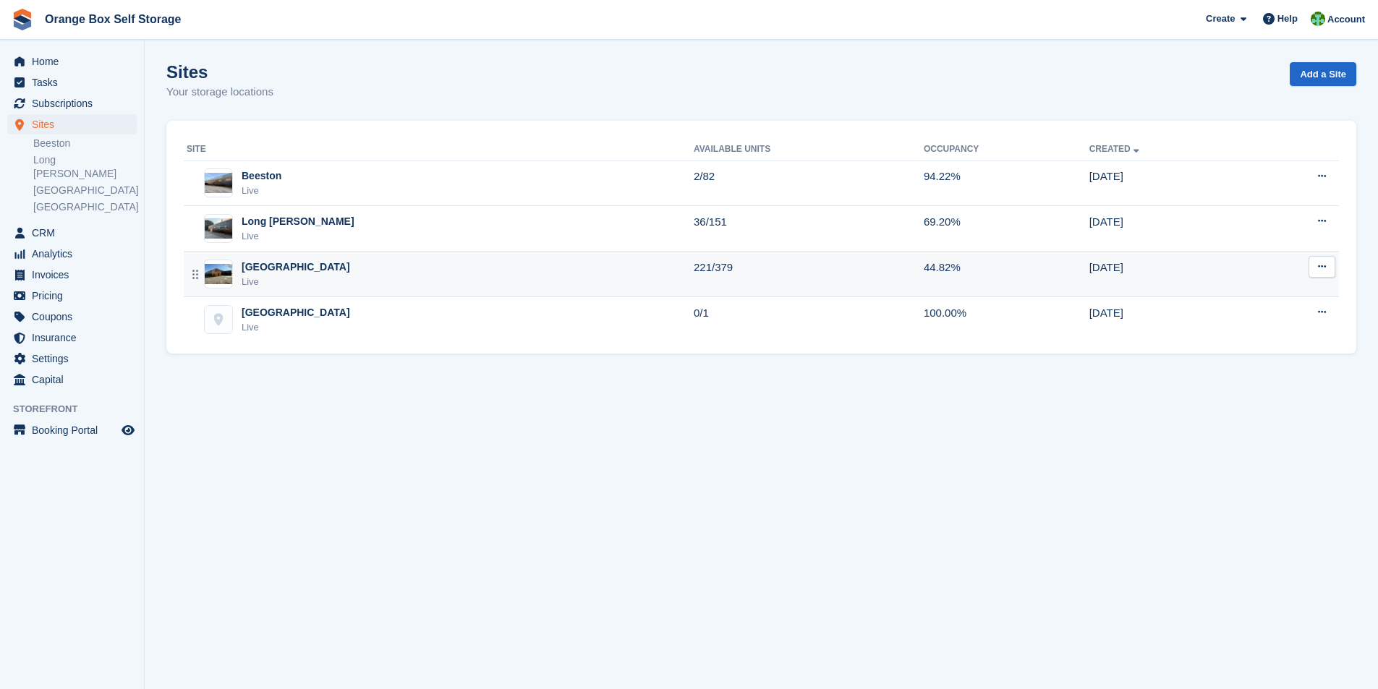
click at [279, 269] on div "Derby Live" at bounding box center [440, 275] width 507 height 30
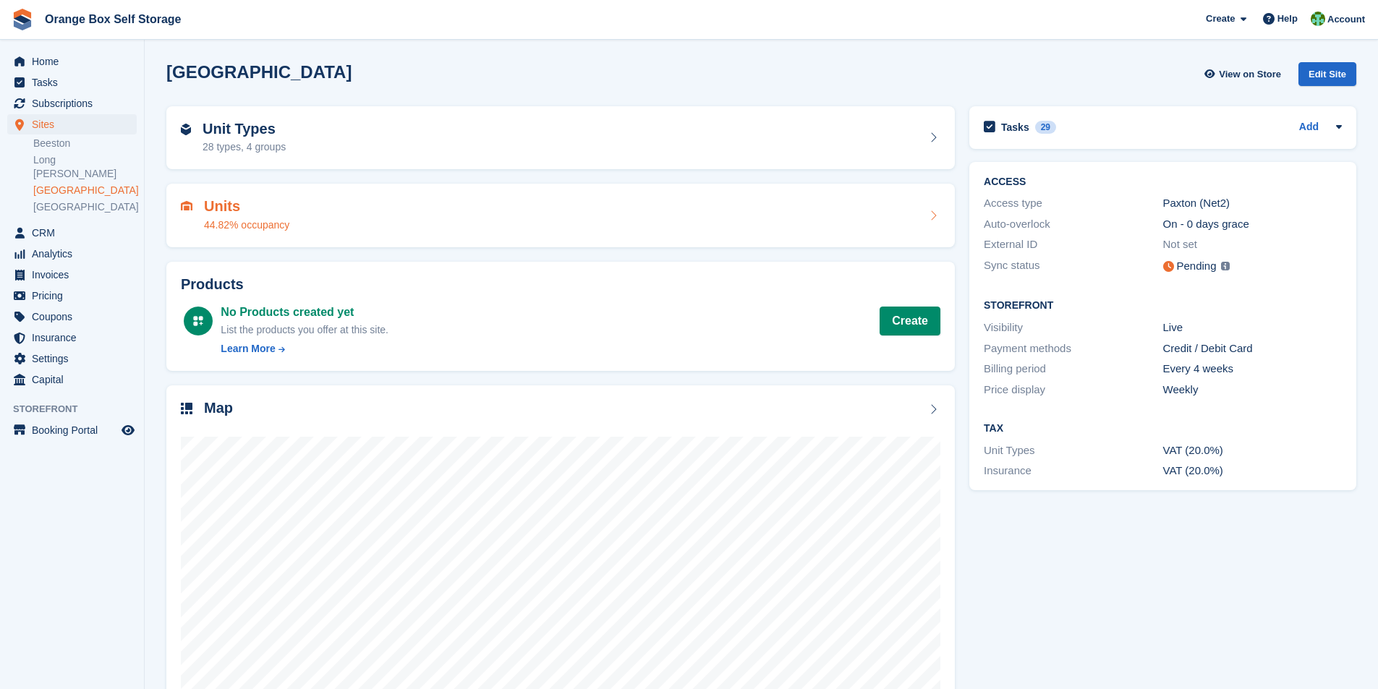
click at [225, 209] on h2 "Units" at bounding box center [246, 206] width 85 height 17
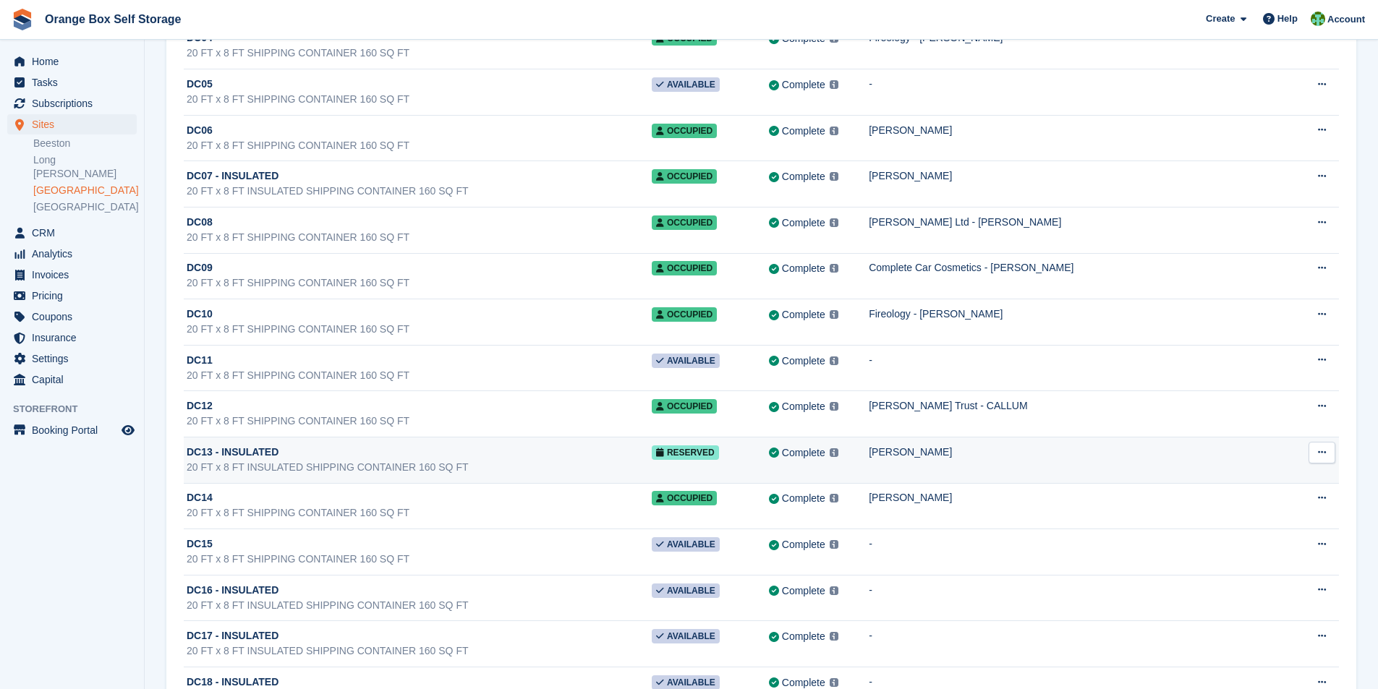
scroll to position [12008, 0]
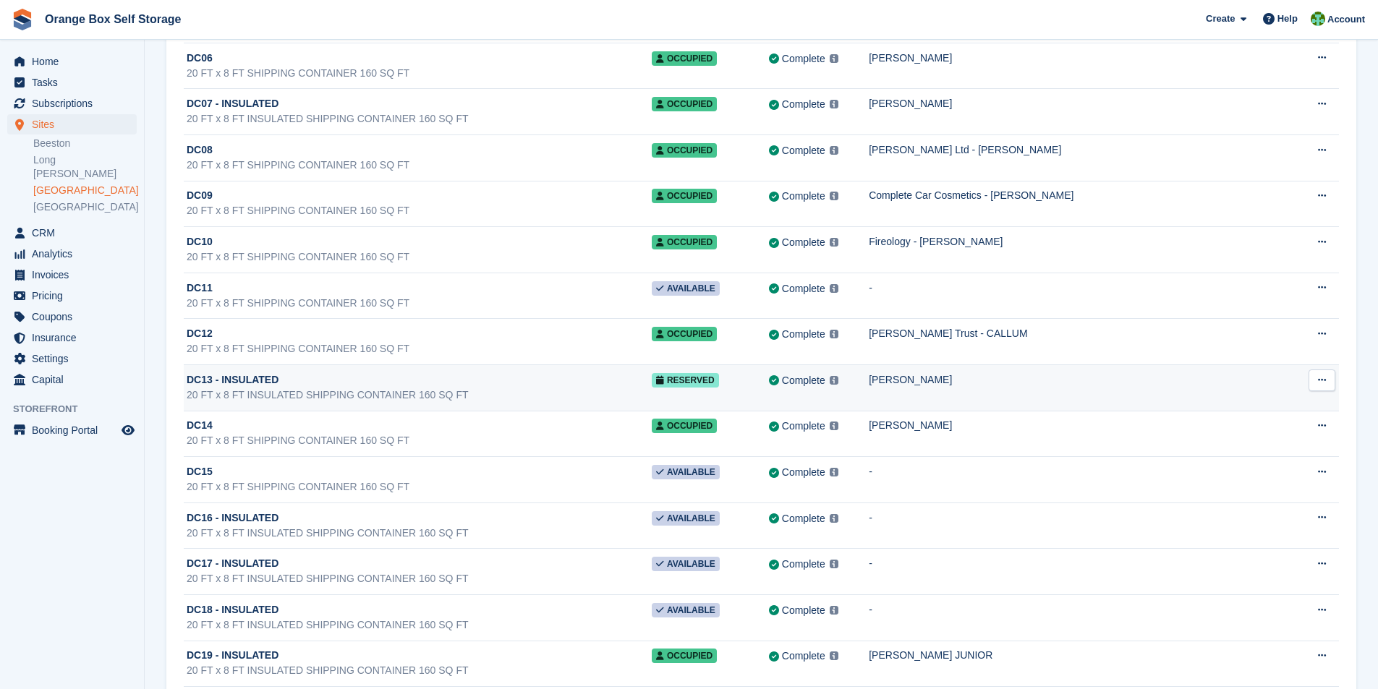
click at [323, 391] on div "20 FT x 8 FT INSULATED SHIPPING CONTAINER 160 SQ FT" at bounding box center [419, 395] width 465 height 15
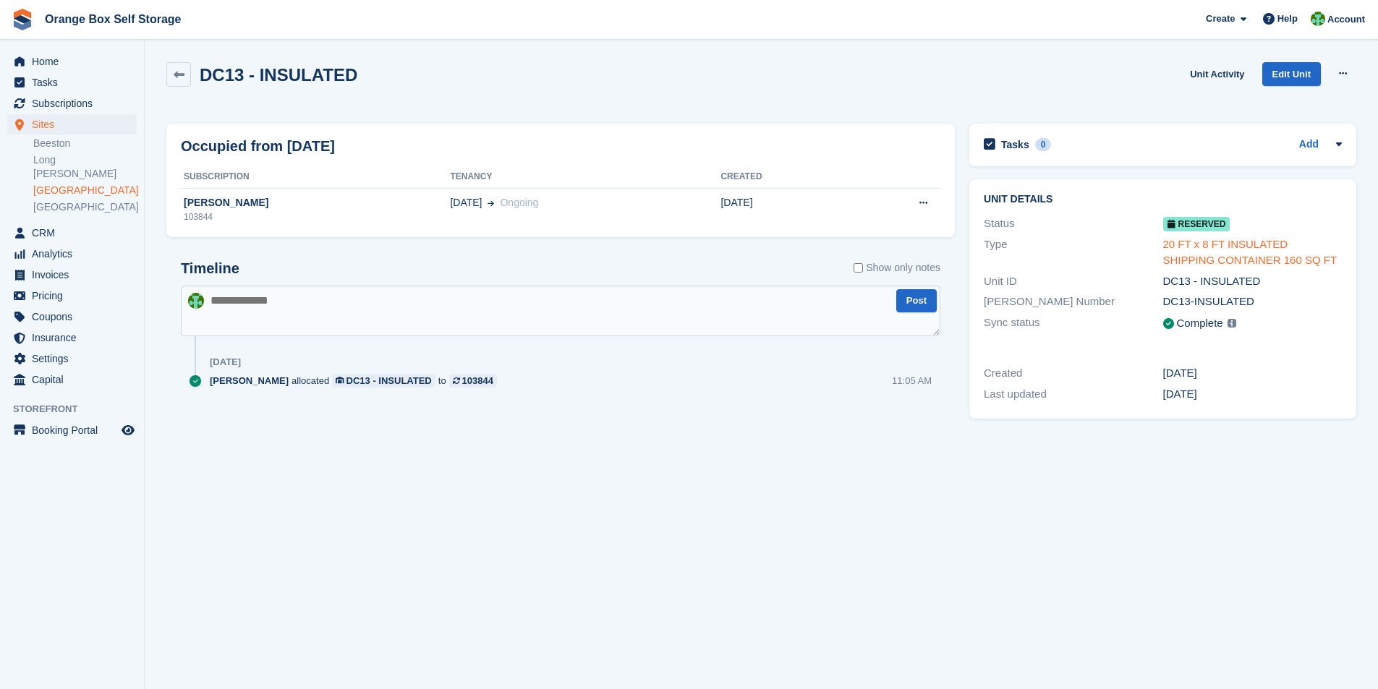
click at [1220, 251] on link "20 FT x 8 FT INSULATED SHIPPING CONTAINER 160 SQ FT" at bounding box center [1250, 252] width 174 height 29
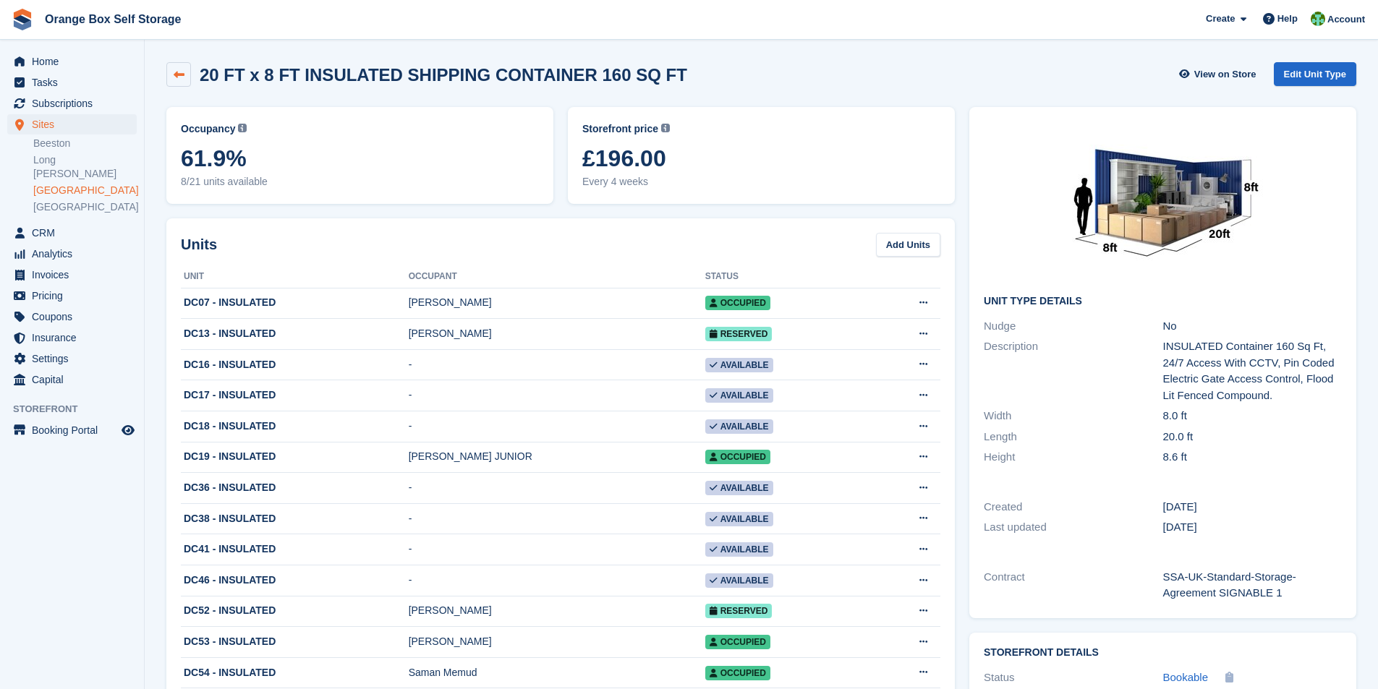
click at [177, 76] on icon at bounding box center [179, 74] width 11 height 11
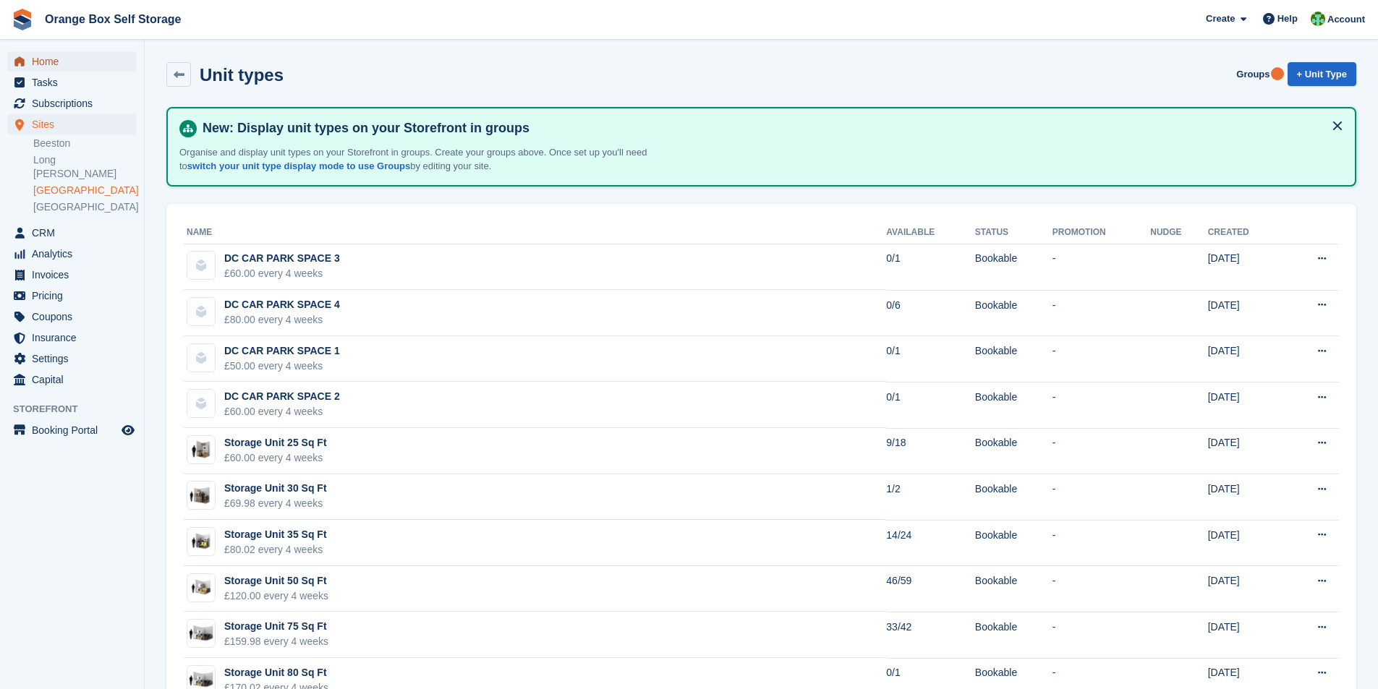
click at [46, 60] on span "Home" at bounding box center [75, 61] width 87 height 20
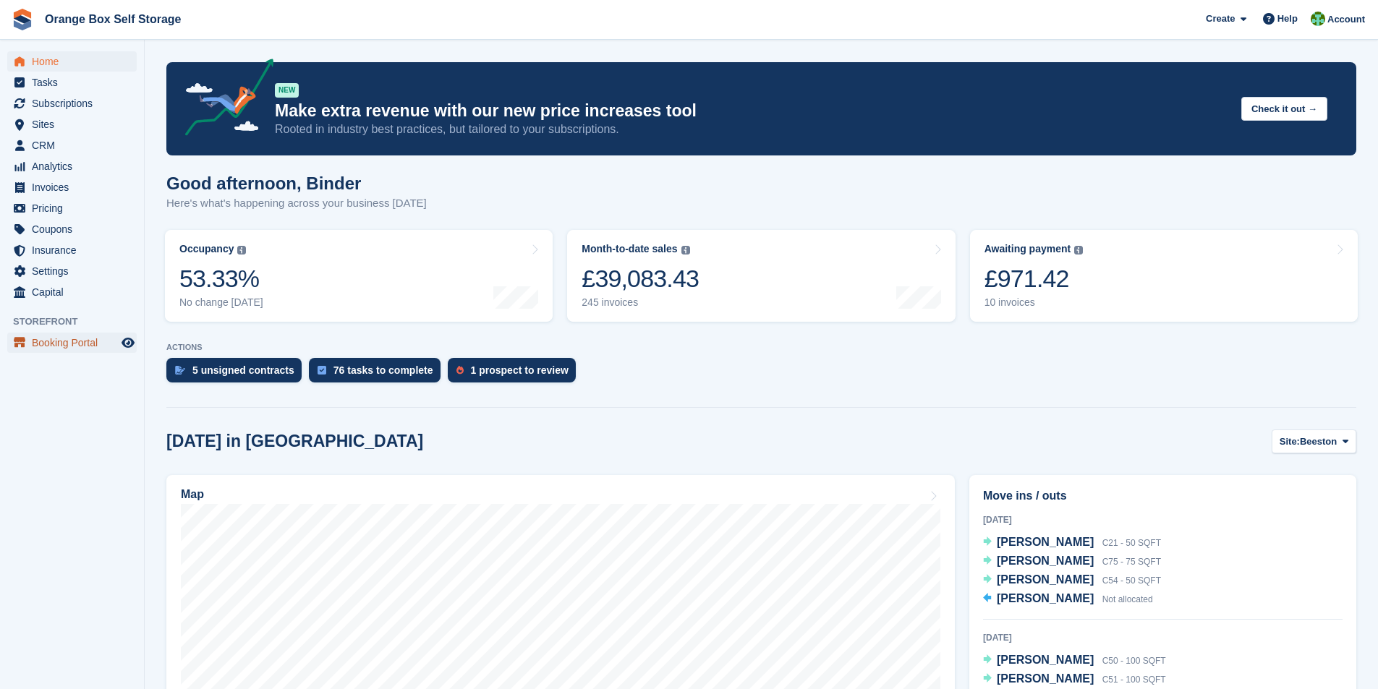
click at [62, 344] on span "Booking Portal" at bounding box center [75, 343] width 87 height 20
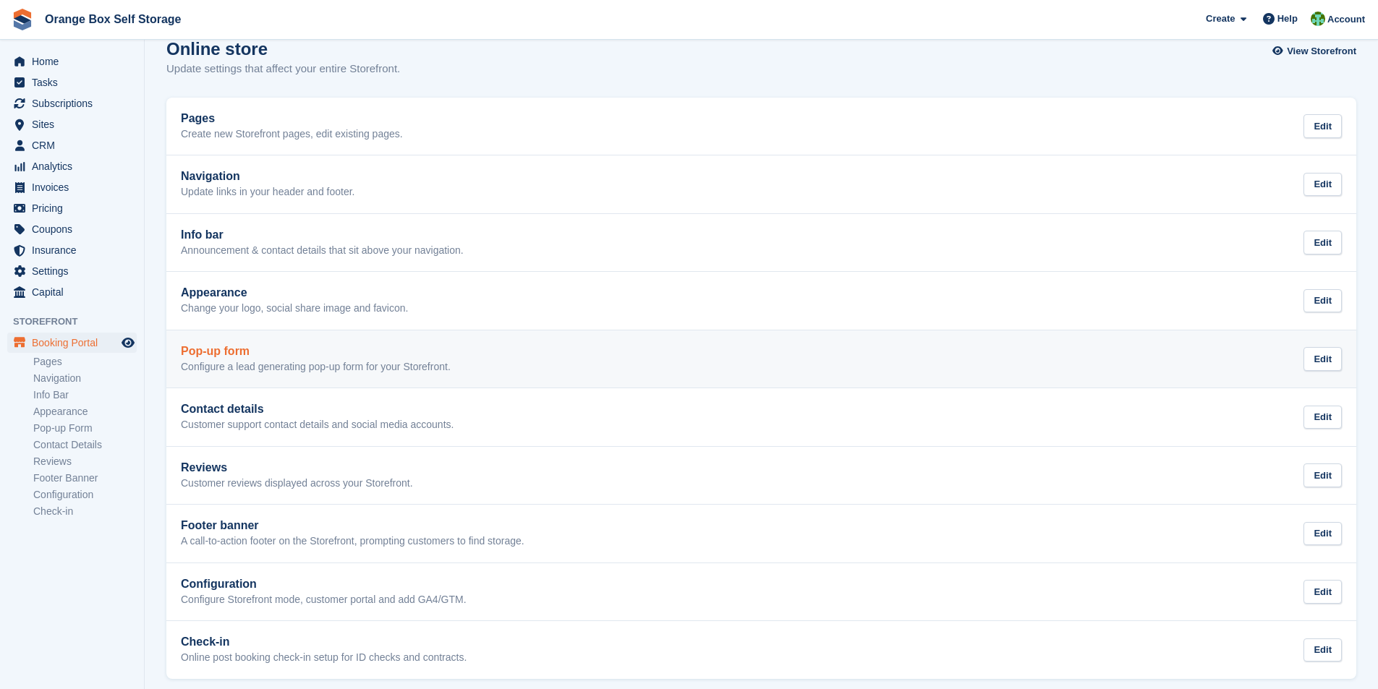
scroll to position [35, 0]
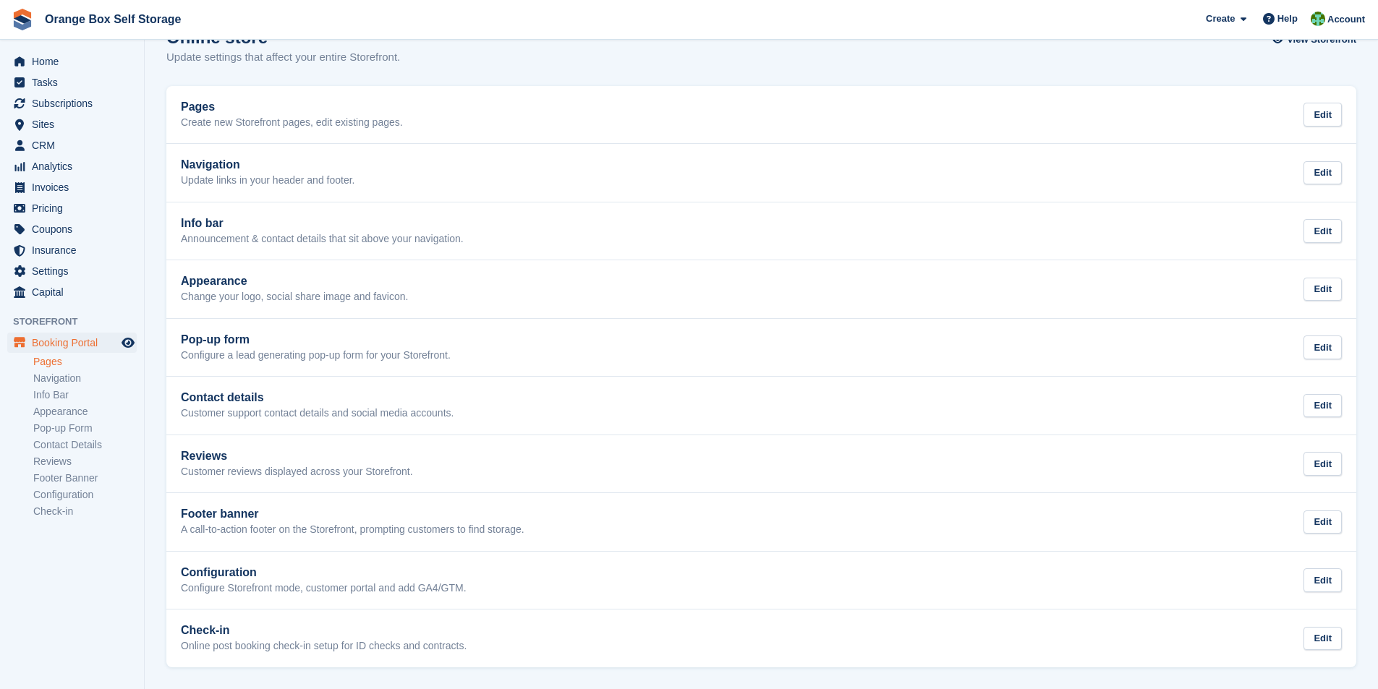
click at [53, 365] on link "Pages" at bounding box center [84, 362] width 103 height 14
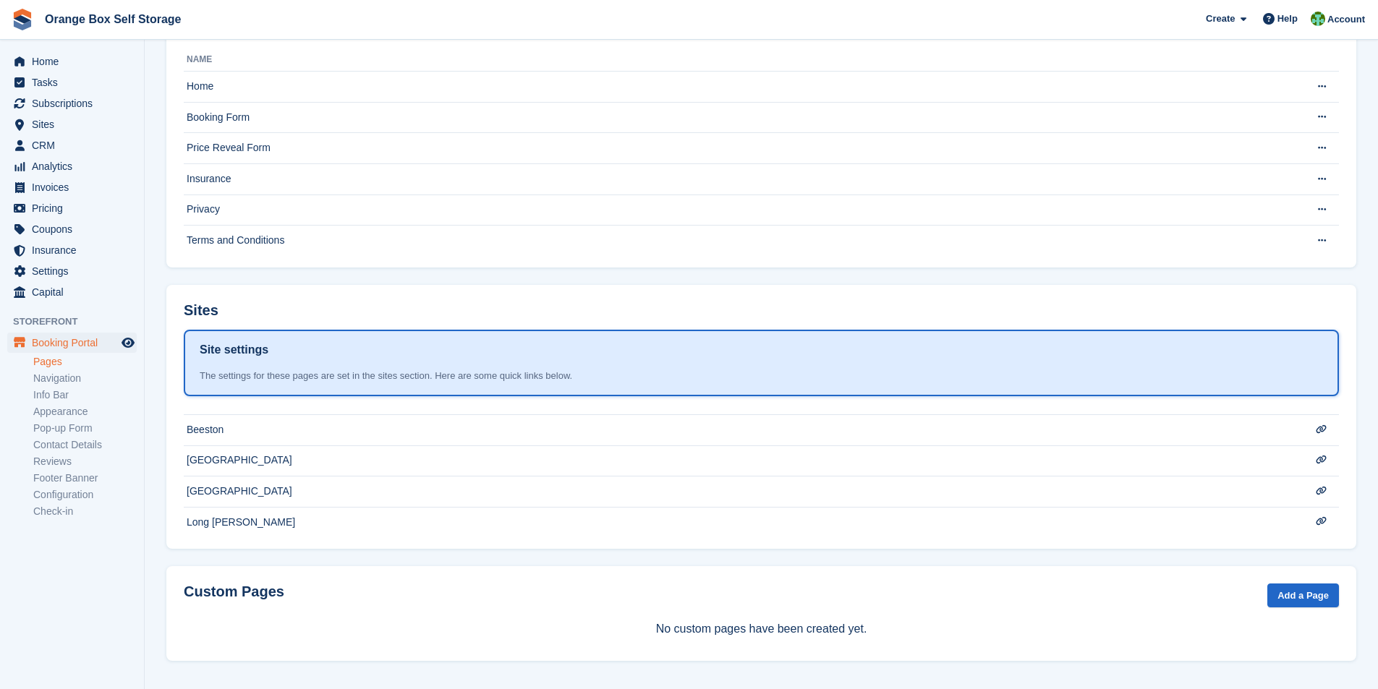
scroll to position [116, 0]
click at [72, 377] on link "Navigation" at bounding box center [84, 379] width 103 height 14
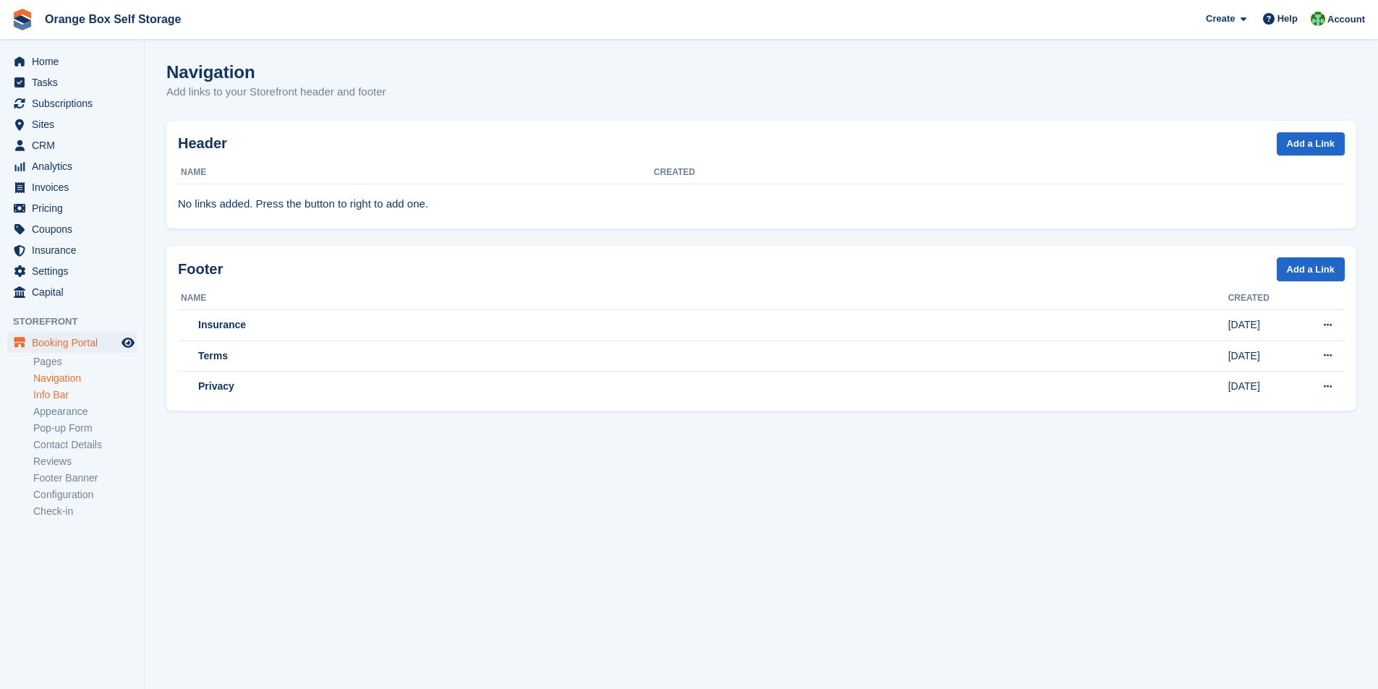
click at [54, 393] on link "Info Bar" at bounding box center [84, 395] width 103 height 14
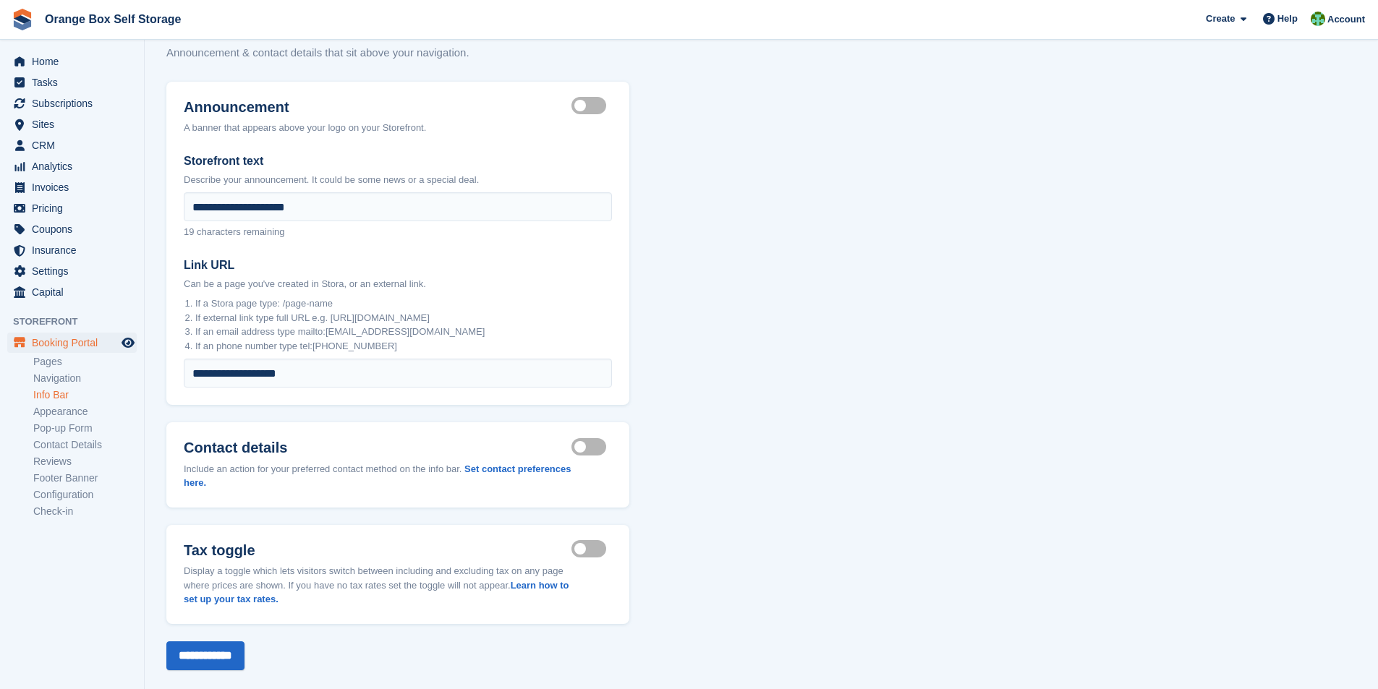
scroll to position [59, 0]
